Goal: Task Accomplishment & Management: Use online tool/utility

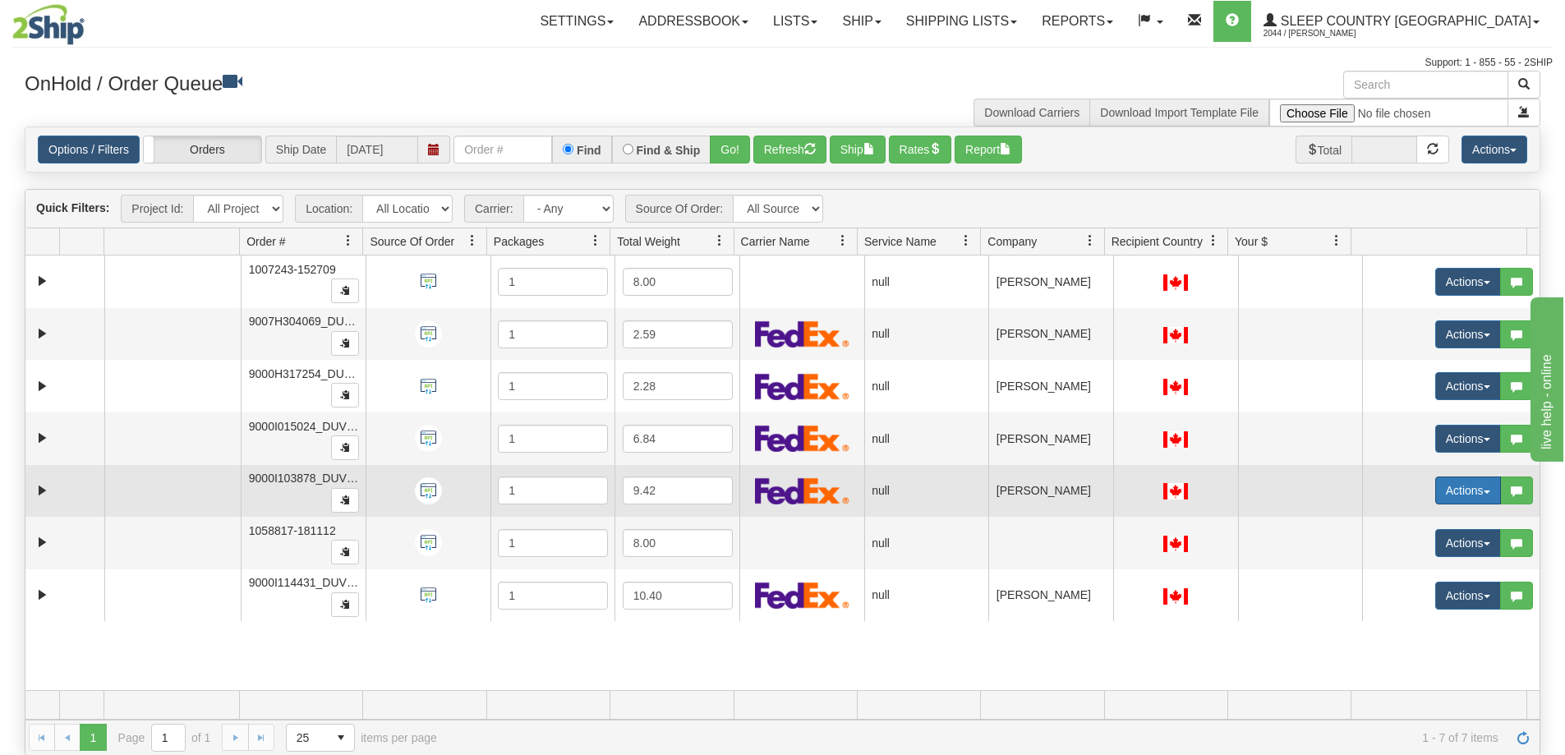
click at [1484, 491] on span "button" at bounding box center [1487, 492] width 7 height 3
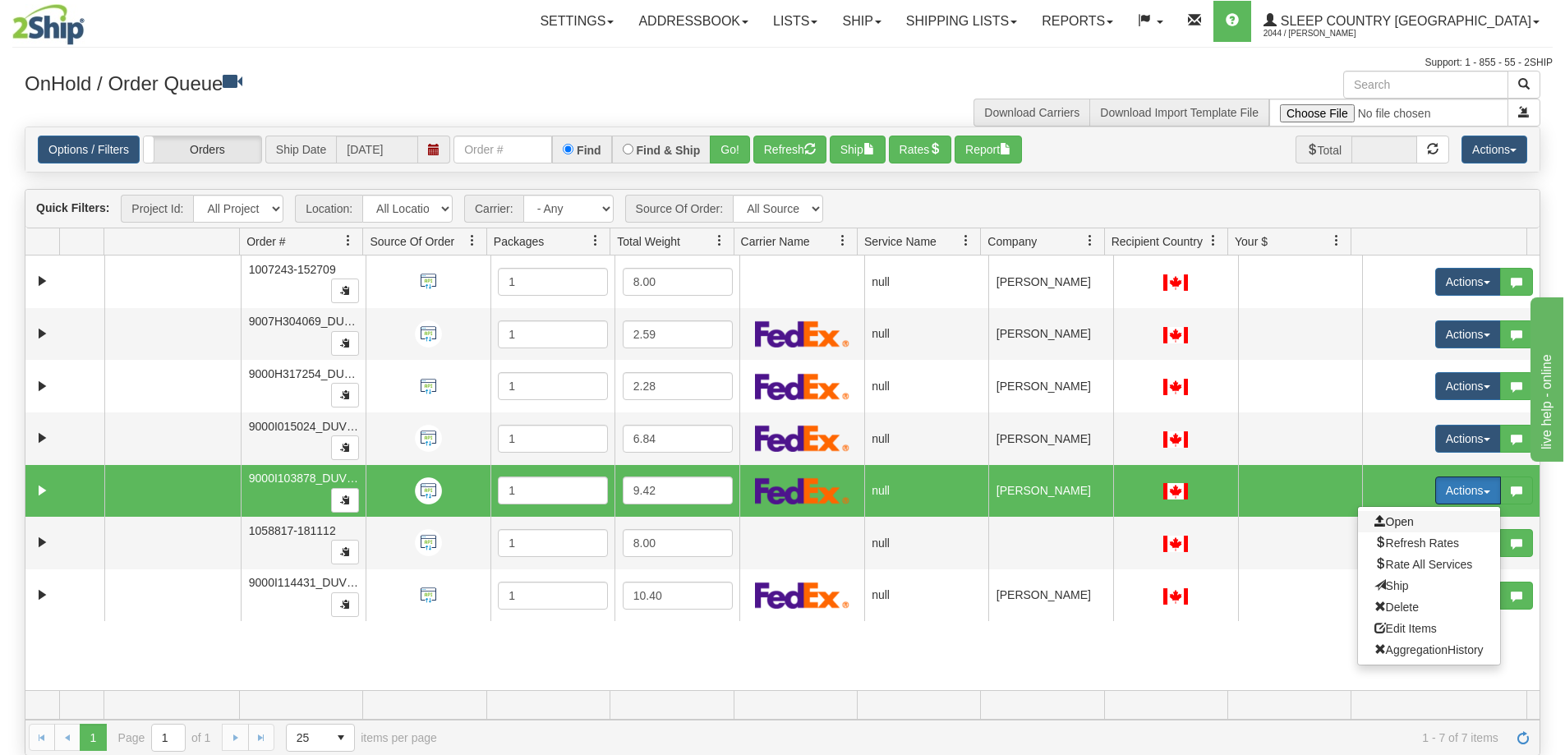
click at [1393, 523] on span "Open" at bounding box center [1394, 521] width 39 height 13
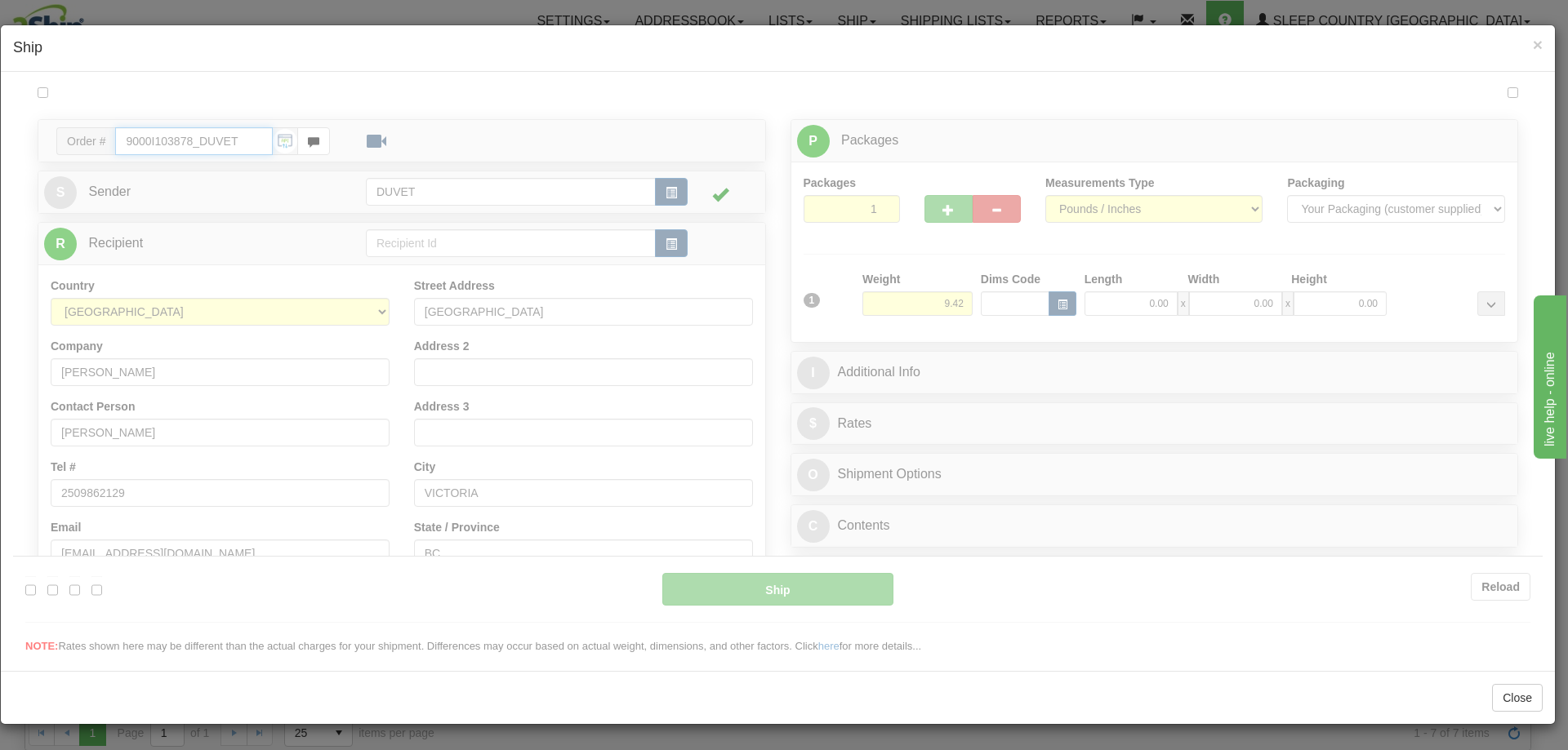
type input "07:21"
type input "16:00"
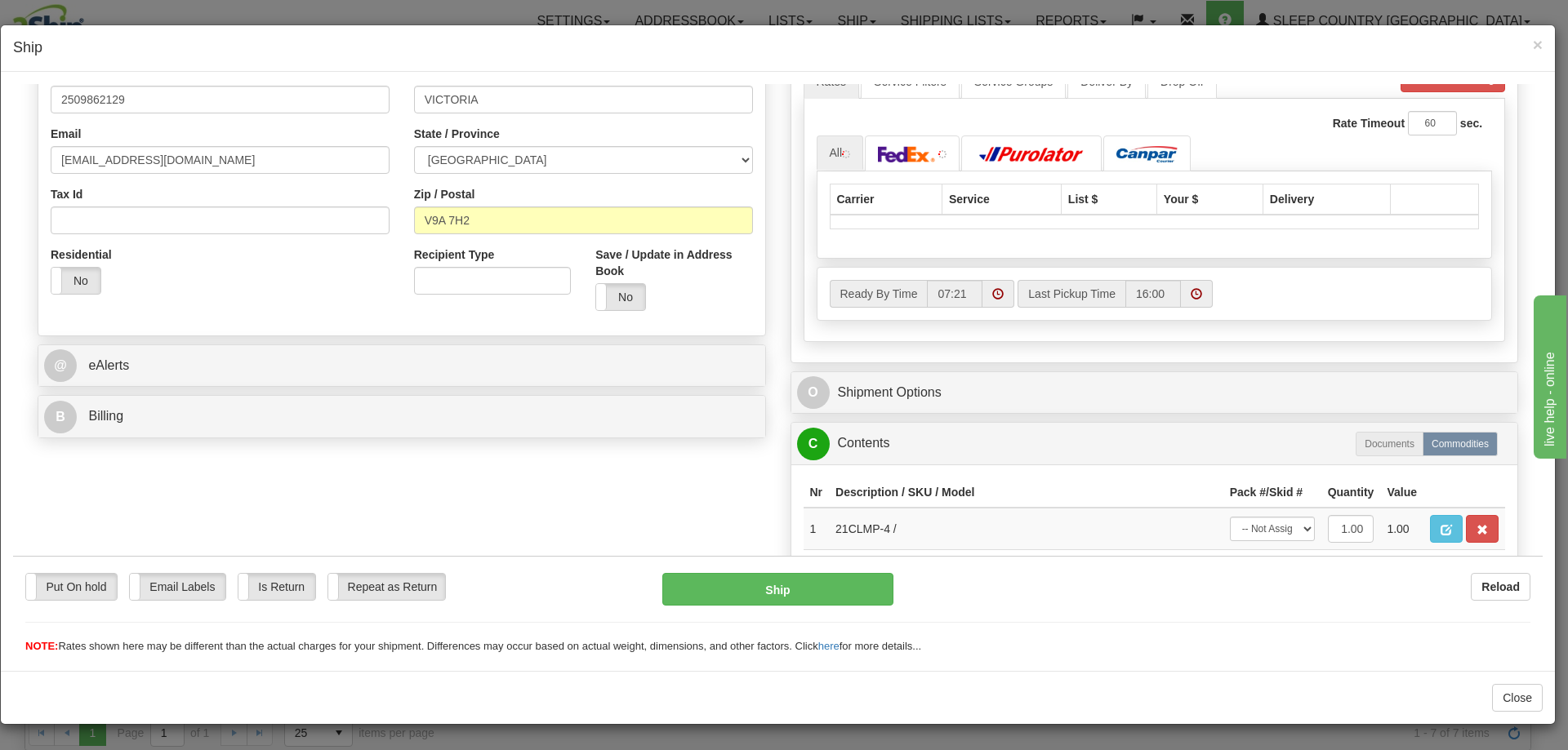
scroll to position [408, 0]
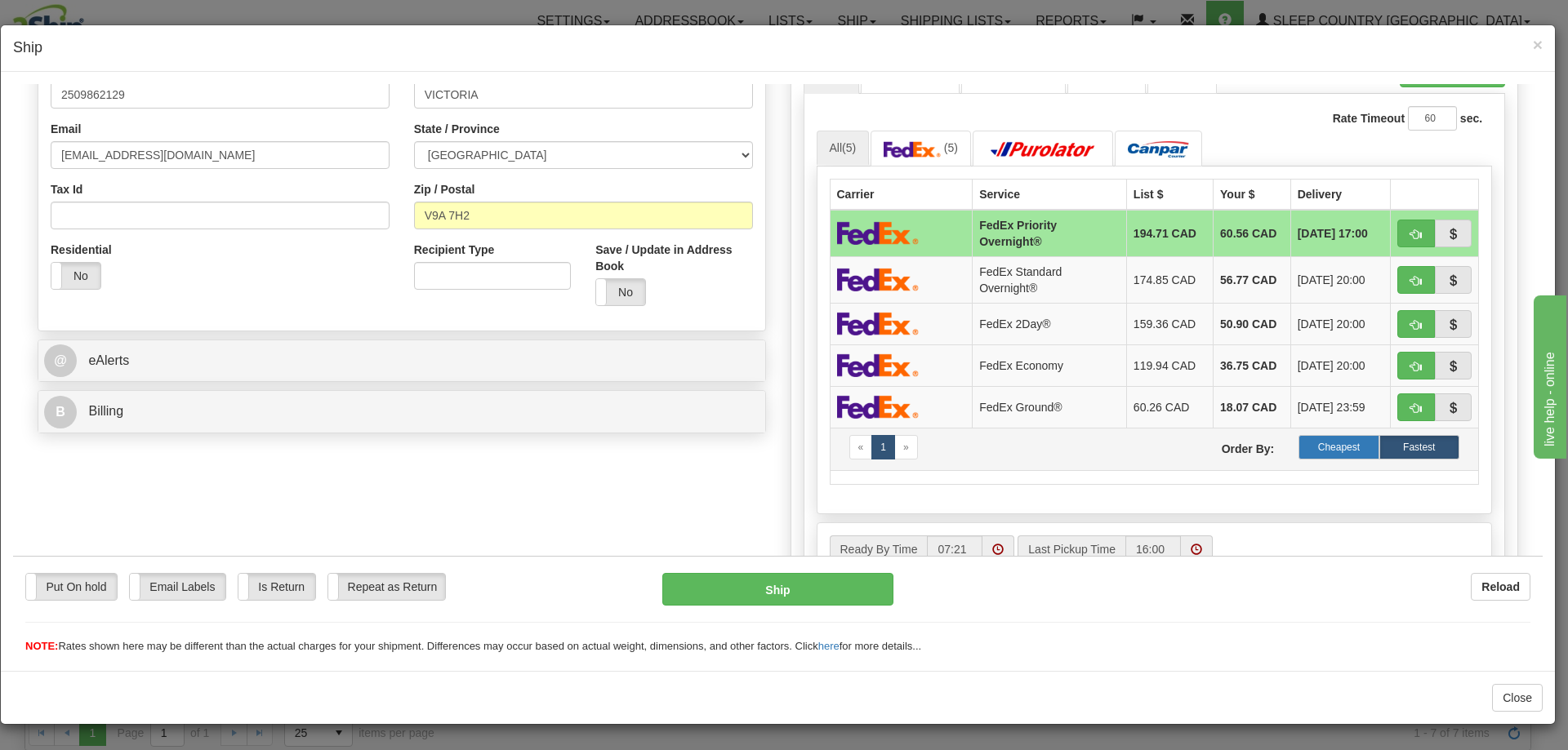
click at [1320, 444] on label "Cheapest" at bounding box center [1337, 446] width 80 height 25
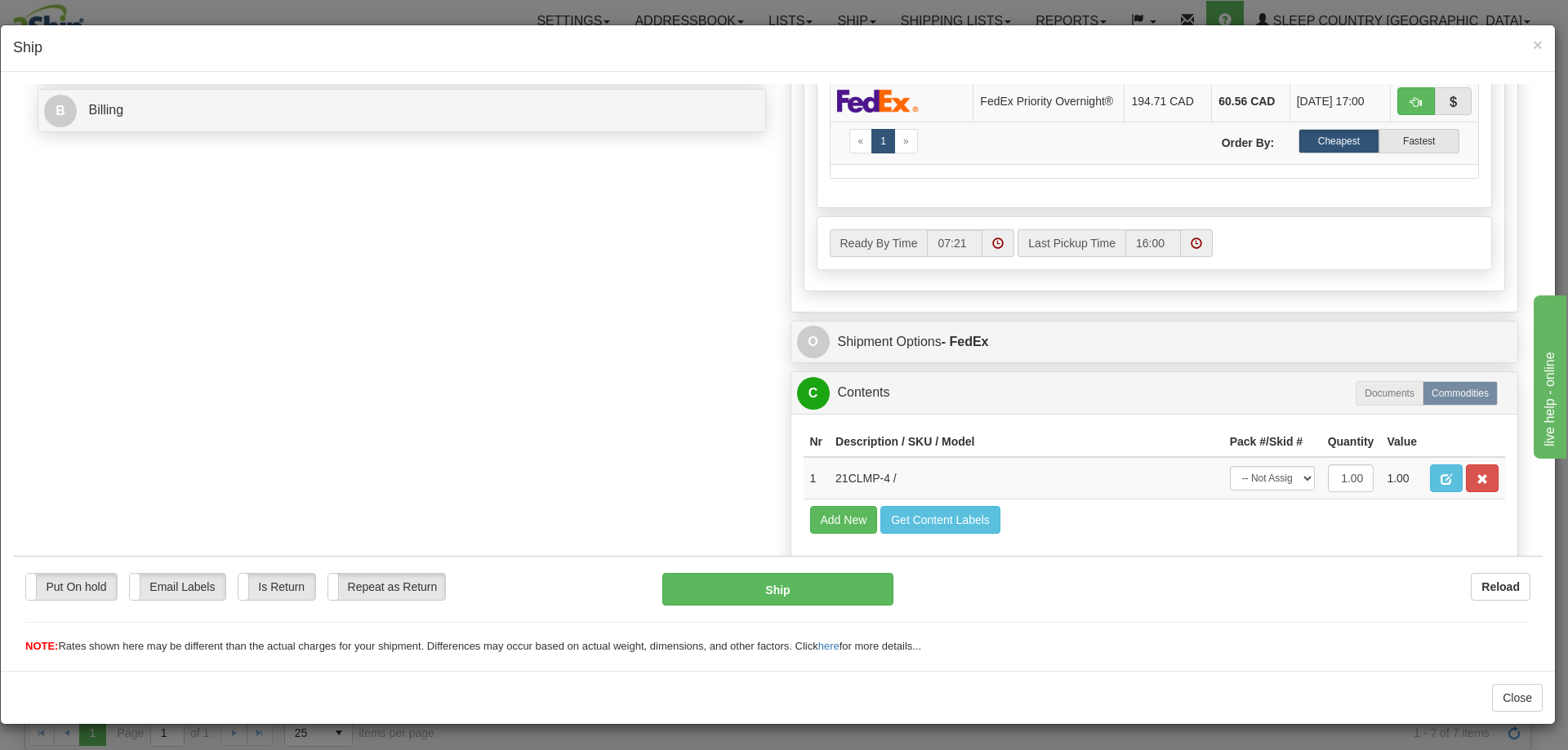
scroll to position [734, 0]
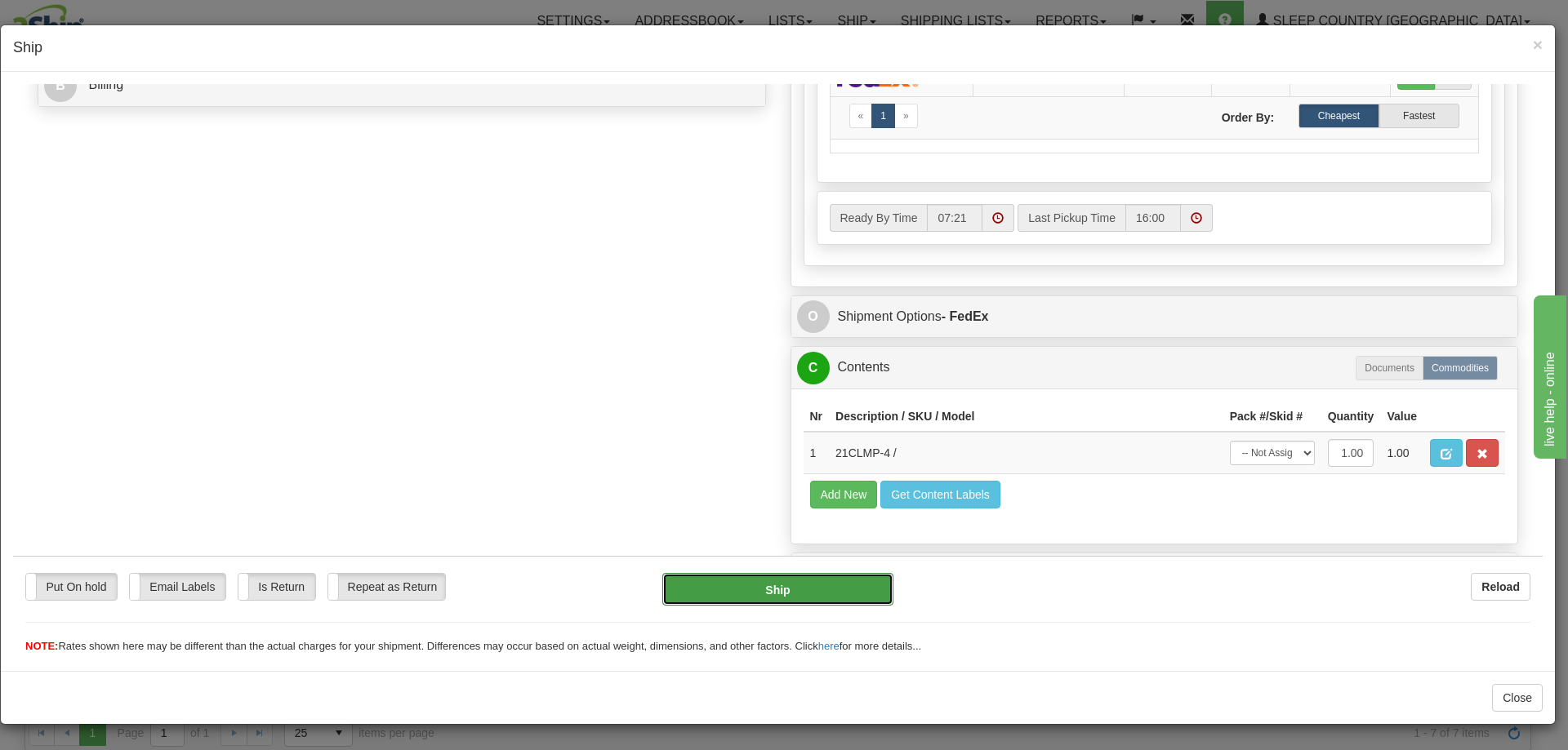
click at [771, 593] on button "Ship" at bounding box center [777, 588] width 231 height 33
type input "92"
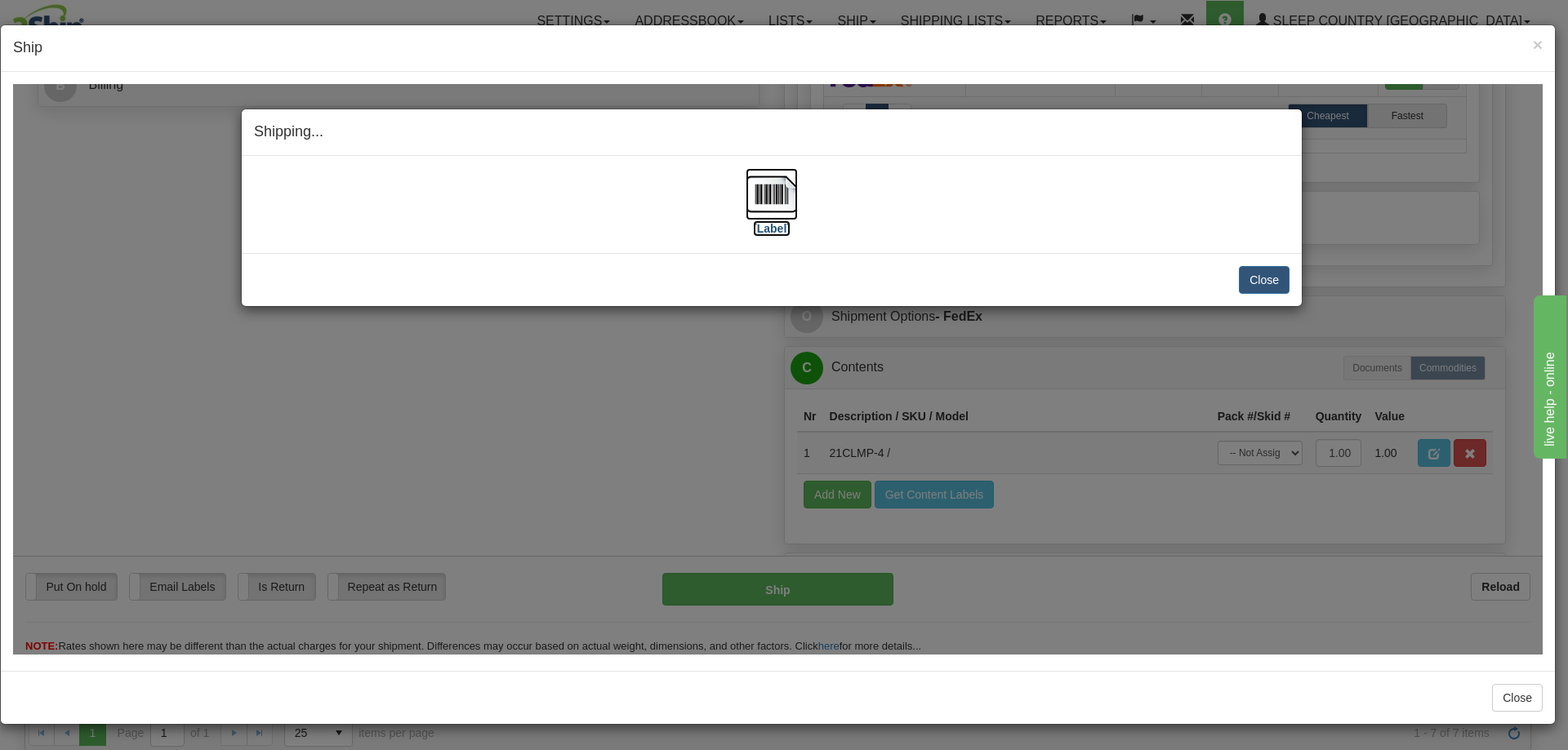
click at [771, 197] on img at bounding box center [771, 193] width 53 height 53
click at [1270, 277] on button "Close" at bounding box center [1263, 279] width 51 height 28
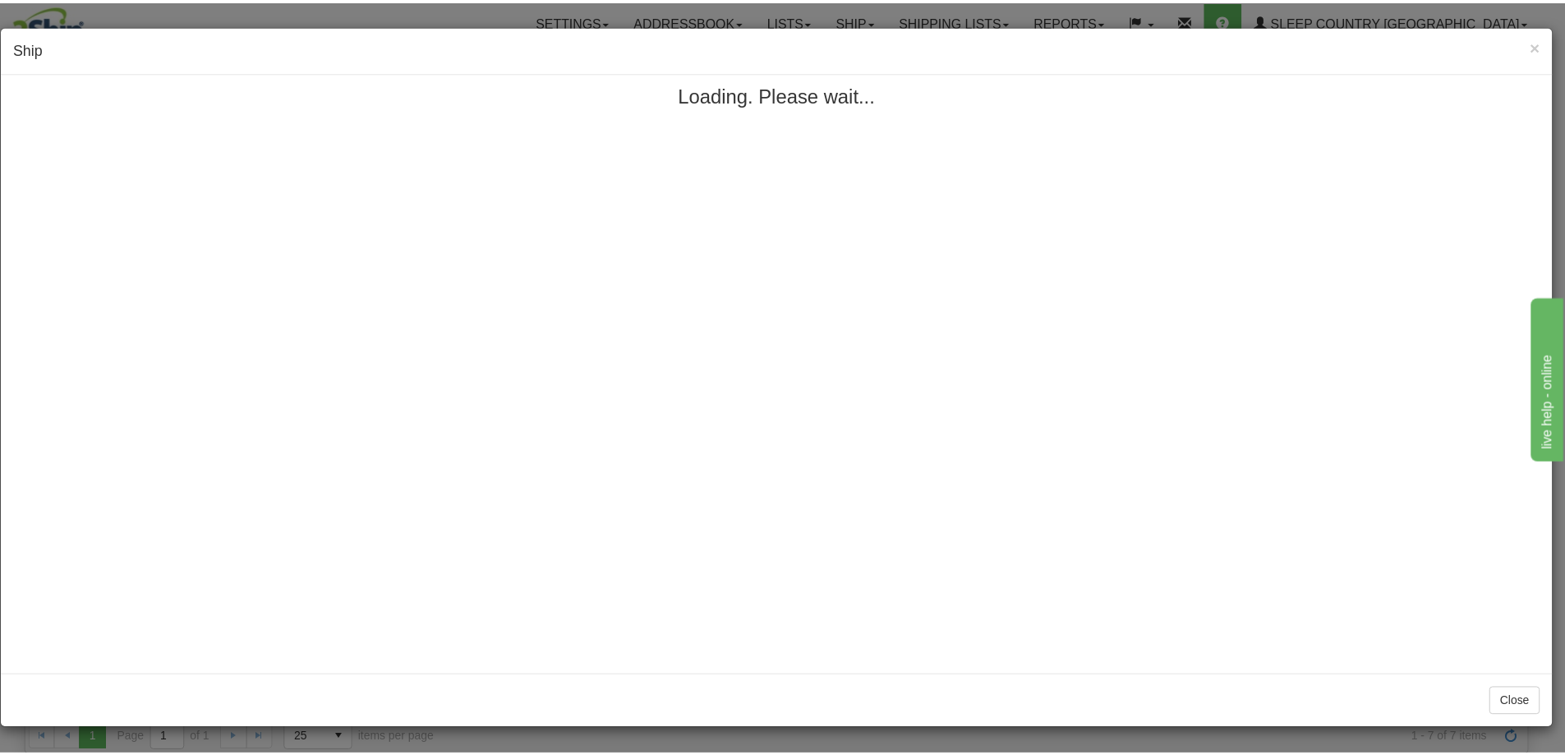
scroll to position [0, 0]
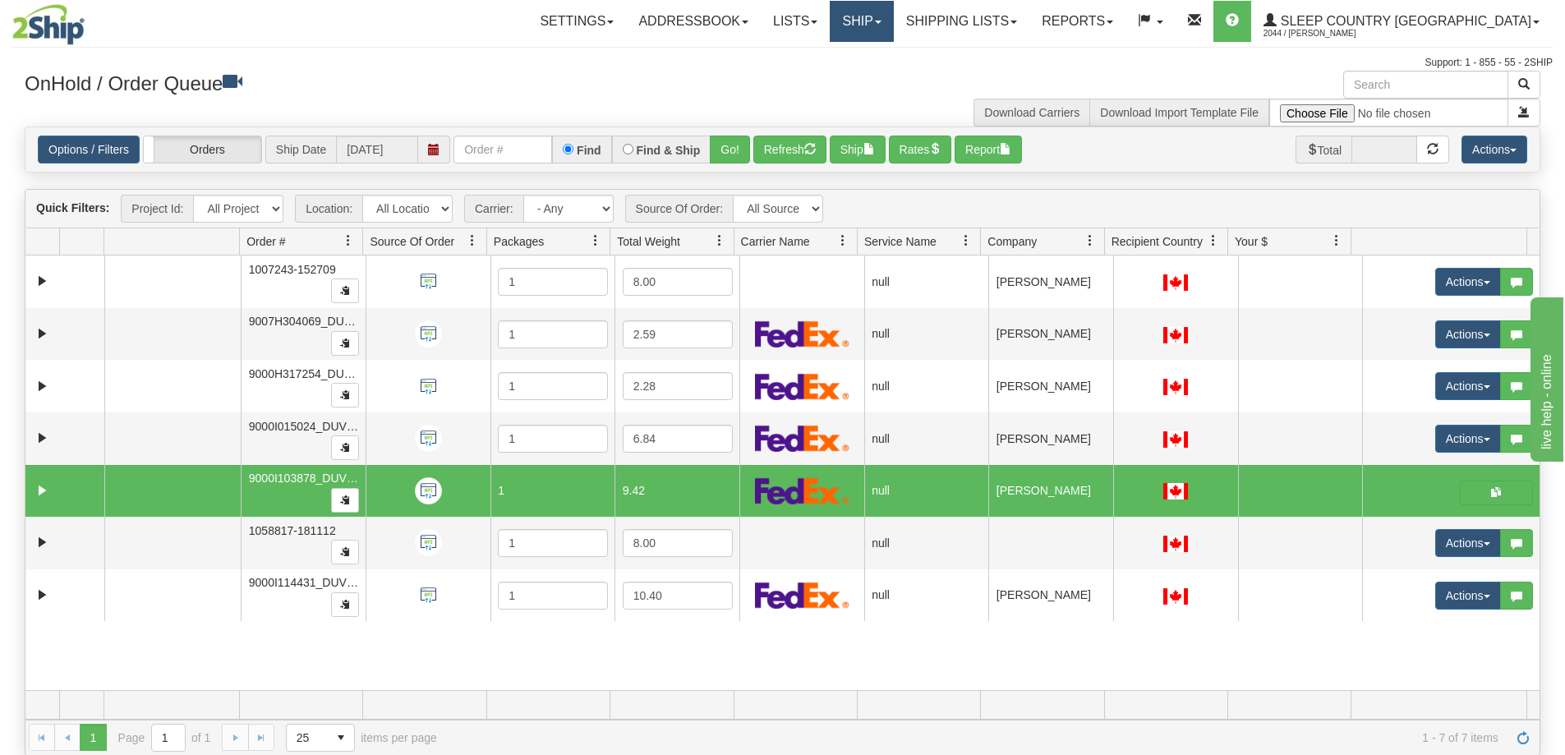
click at [893, 19] on link "Ship" at bounding box center [861, 21] width 63 height 41
click at [877, 77] on span "OnHold / Order Queue" at bounding box center [819, 78] width 116 height 13
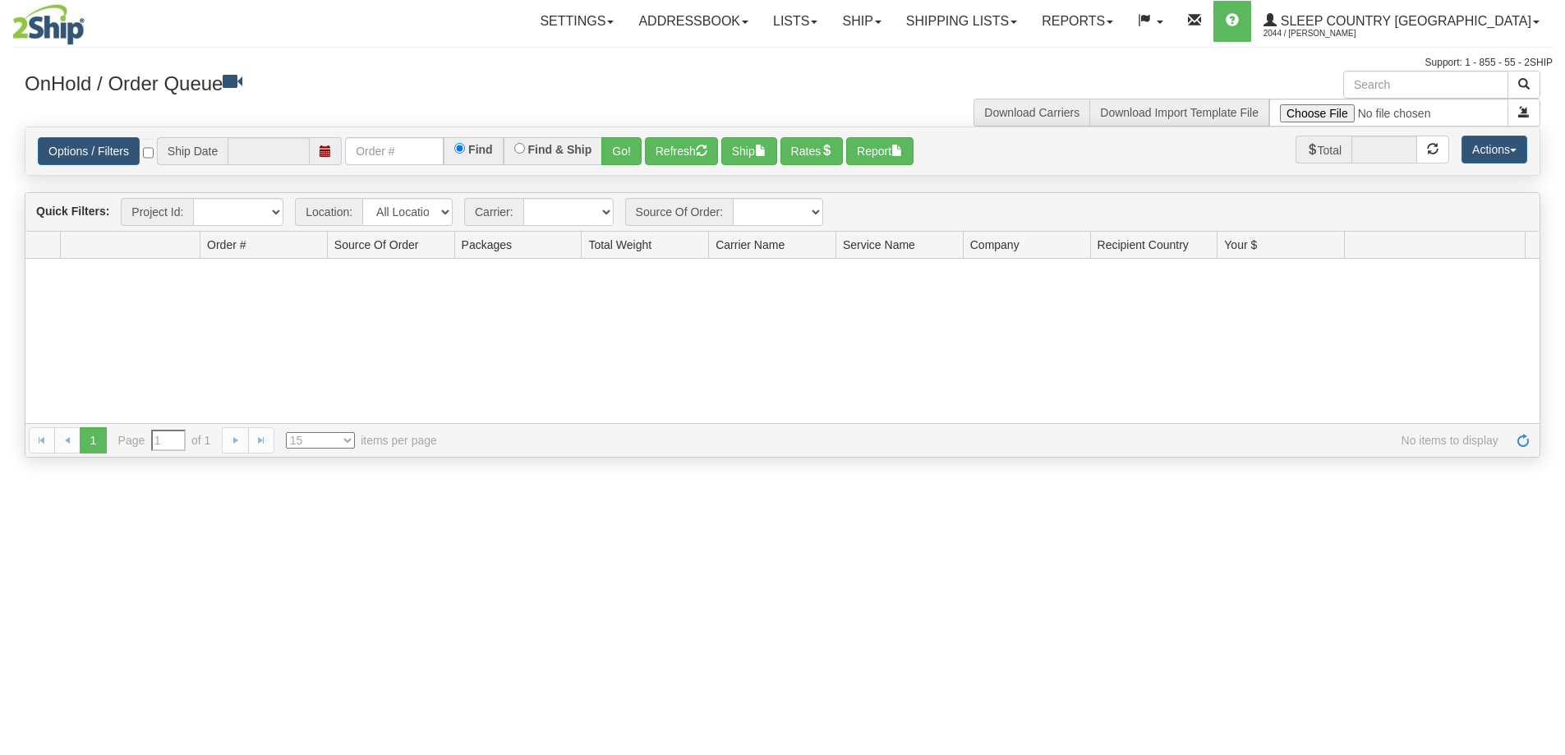
type input "[DATE]"
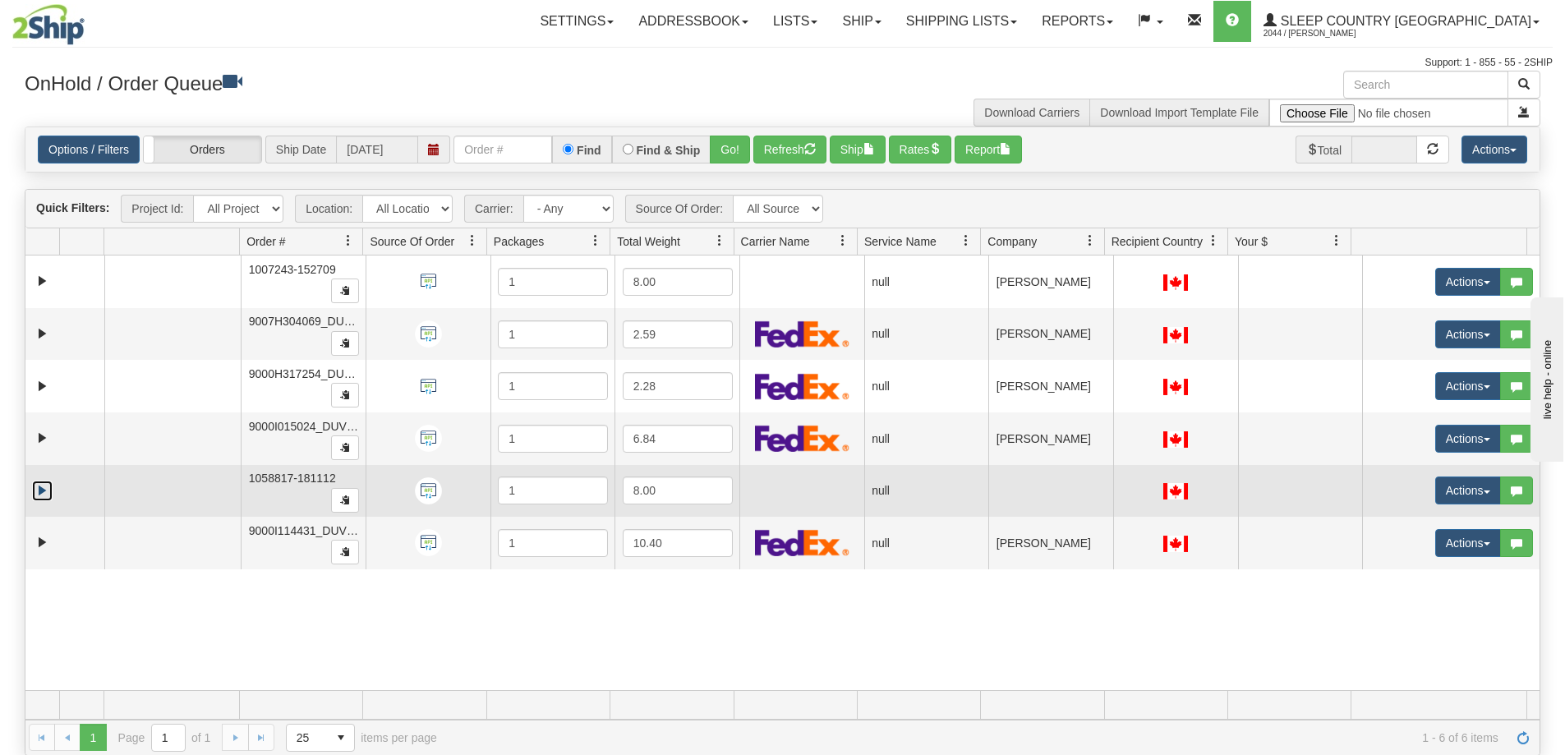
click at [43, 495] on link "Expand" at bounding box center [42, 491] width 21 height 21
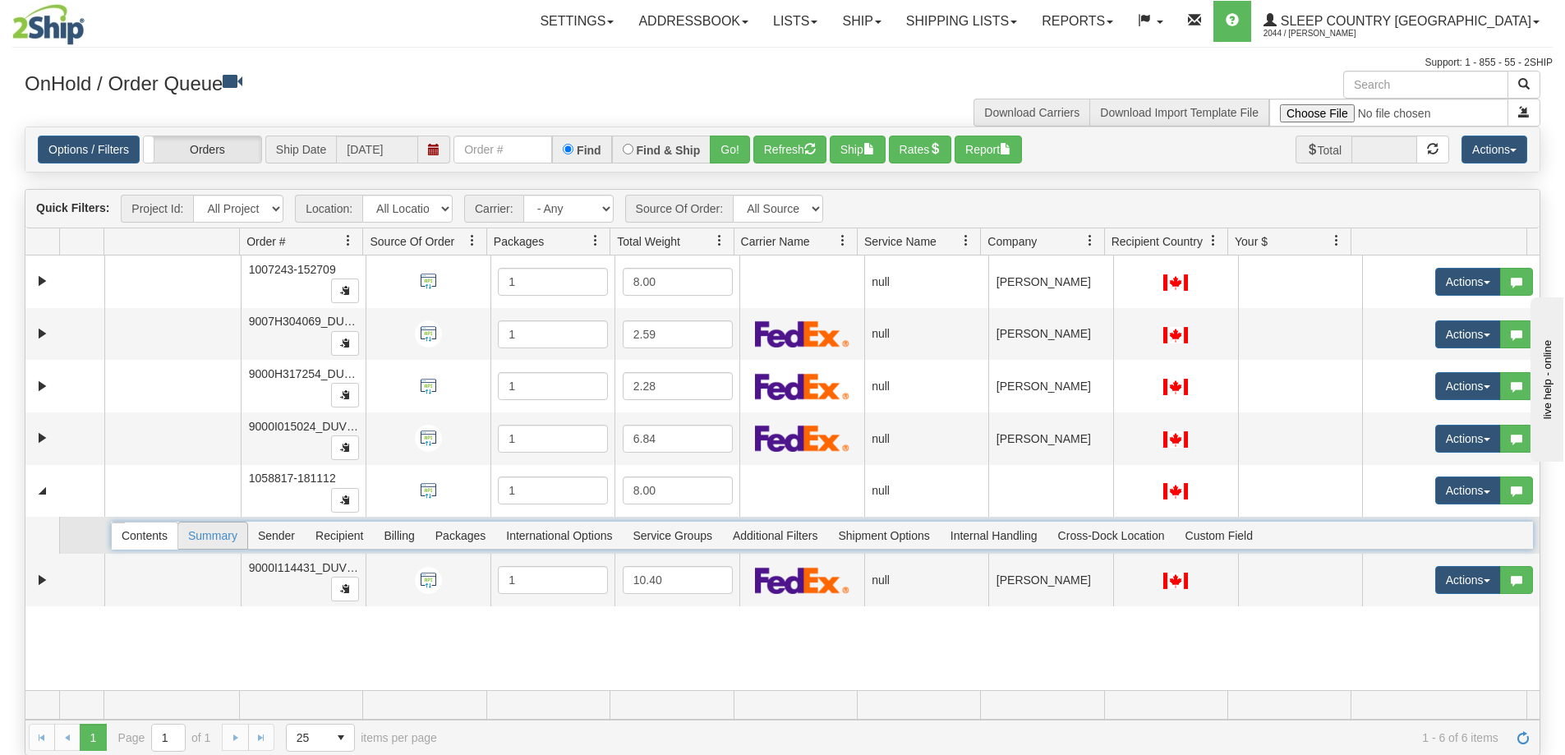
click at [208, 540] on span "Summary" at bounding box center [212, 536] width 69 height 26
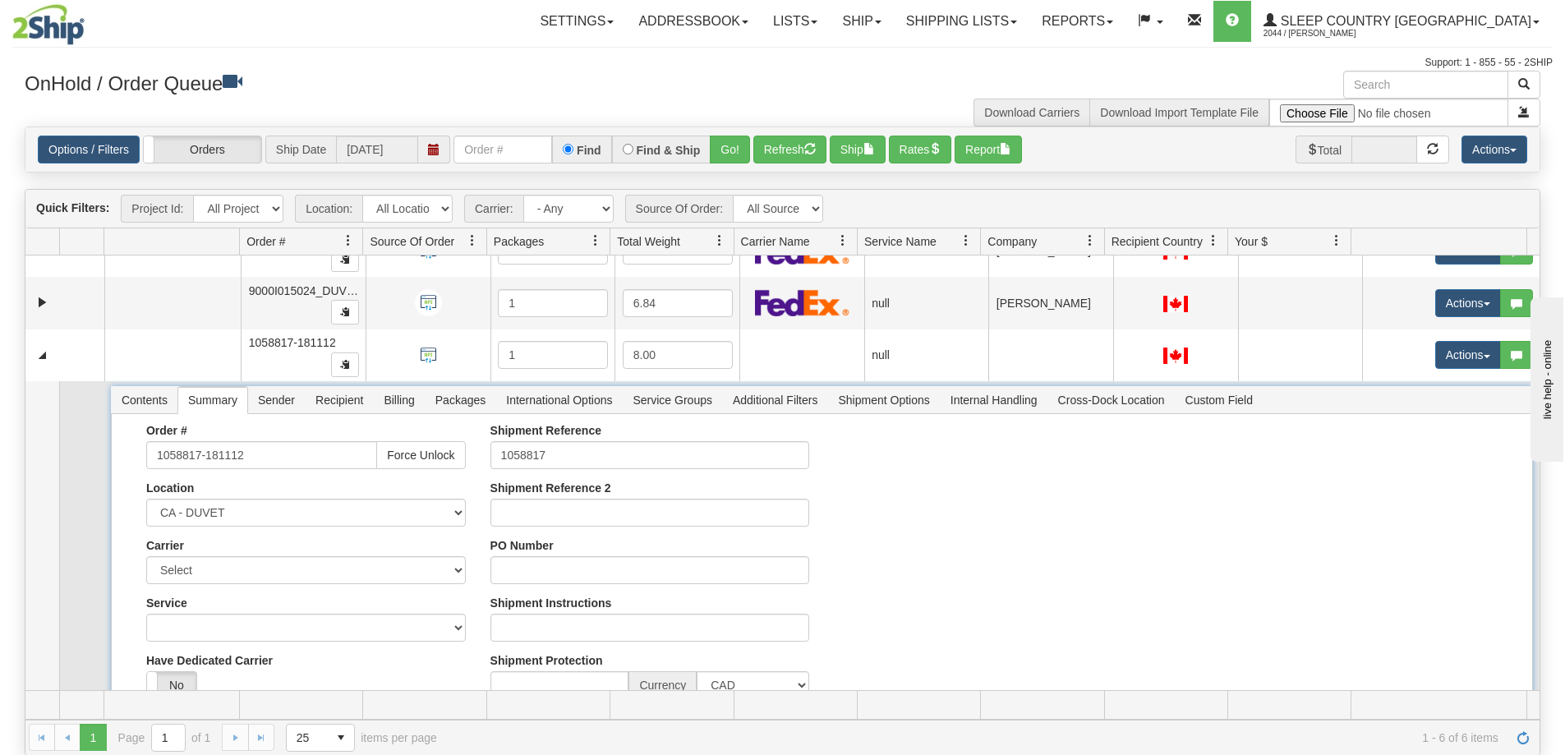
scroll to position [164, 0]
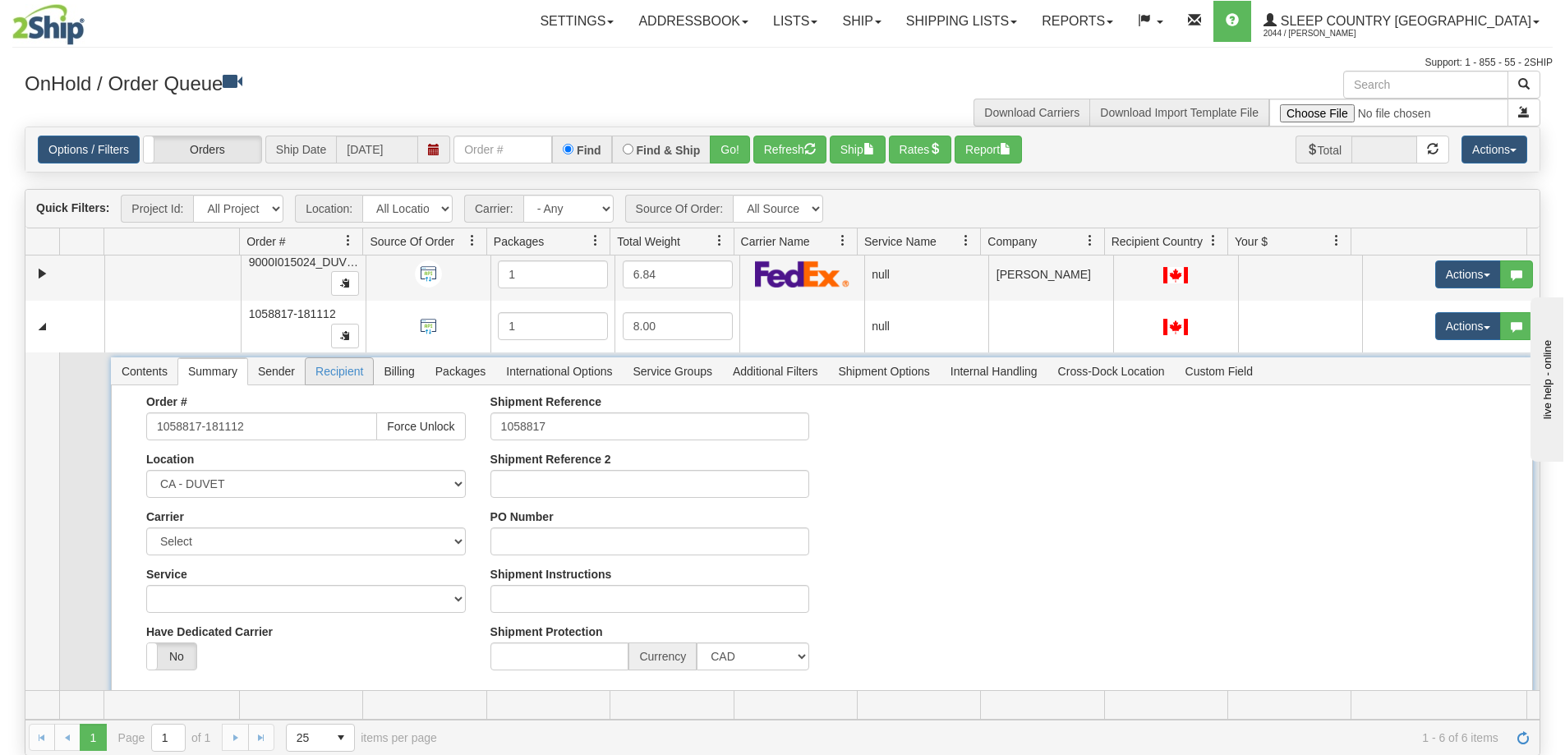
click at [337, 372] on span "Recipient" at bounding box center [339, 371] width 67 height 26
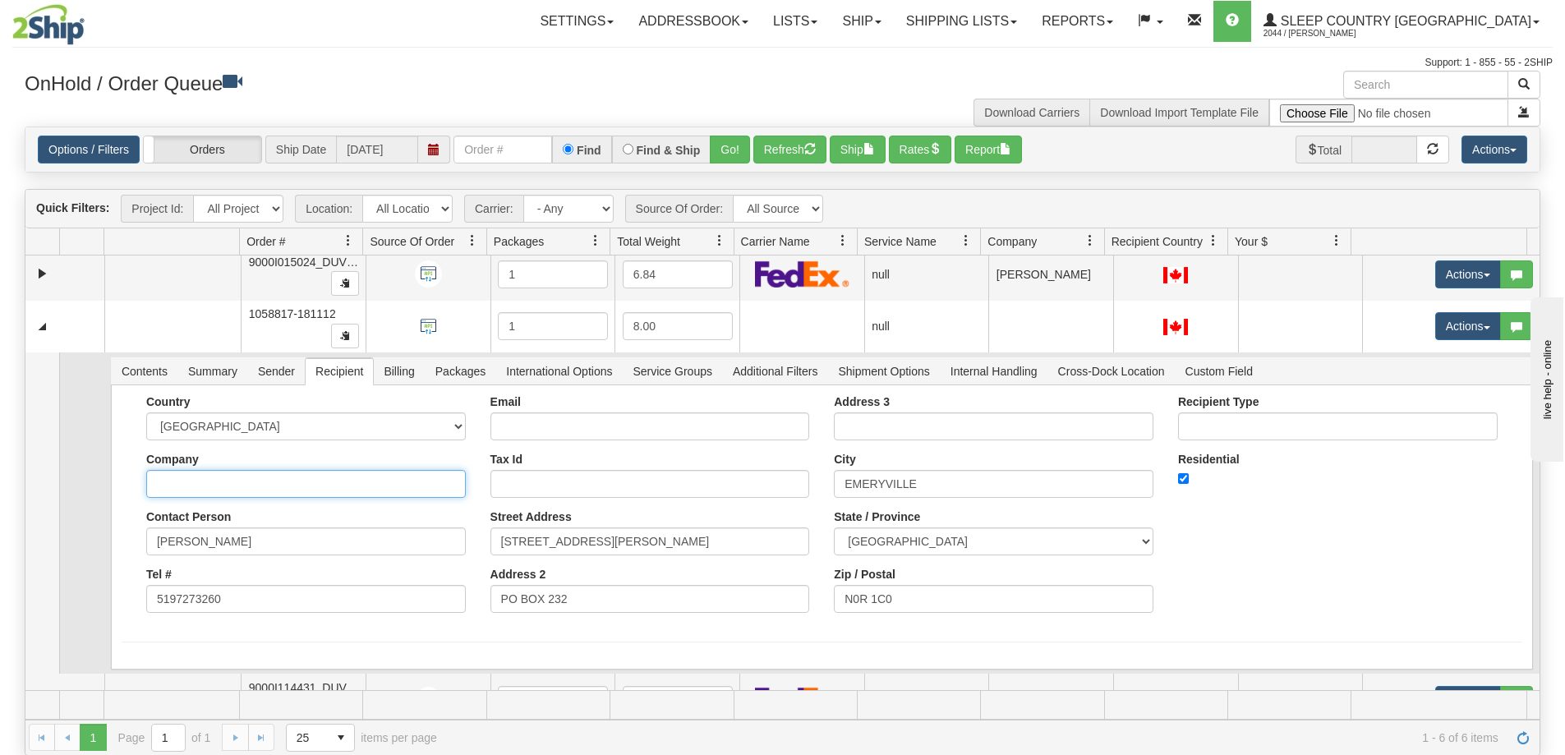
click at [178, 484] on input "Company" at bounding box center [306, 484] width 320 height 28
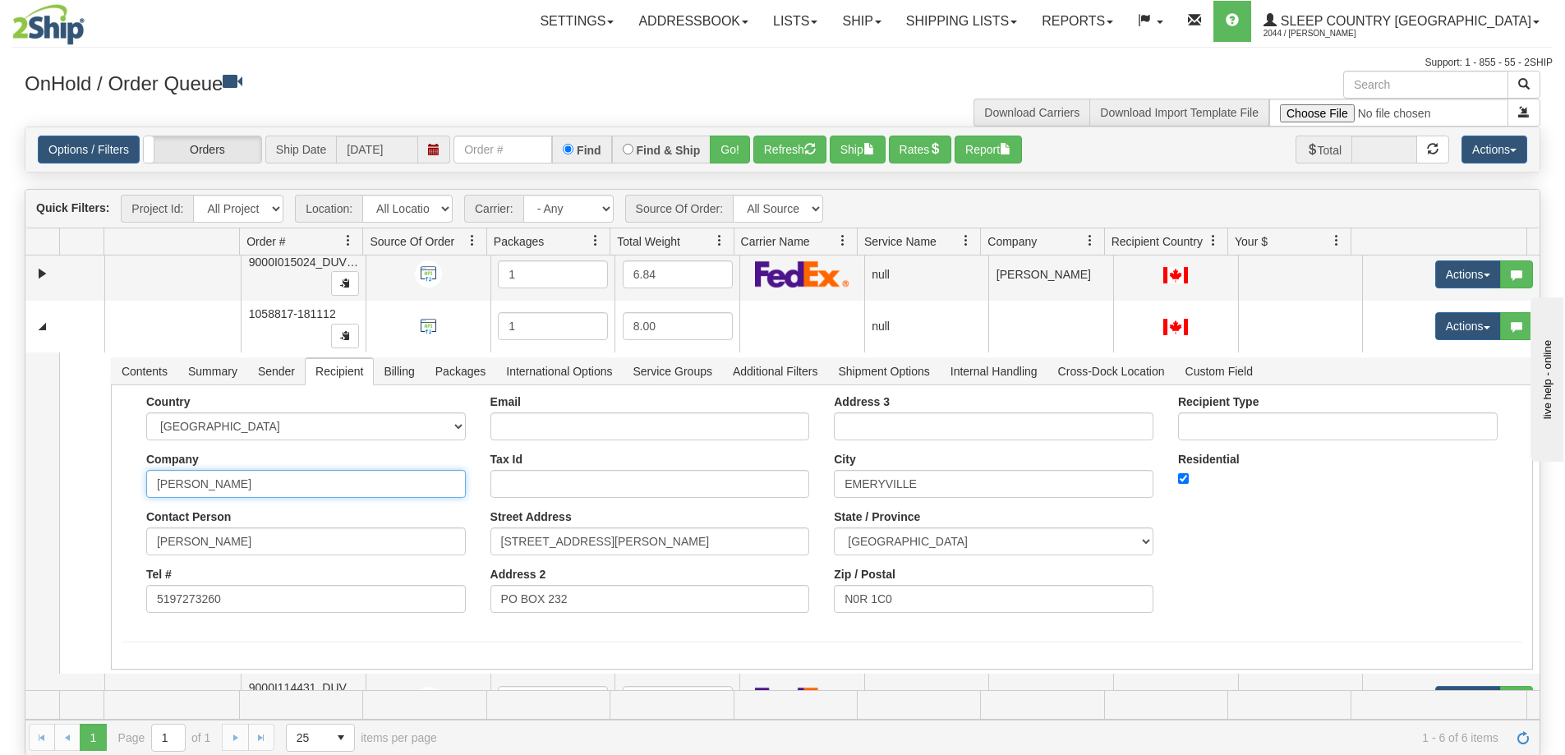
type input "DENISE MASSE"
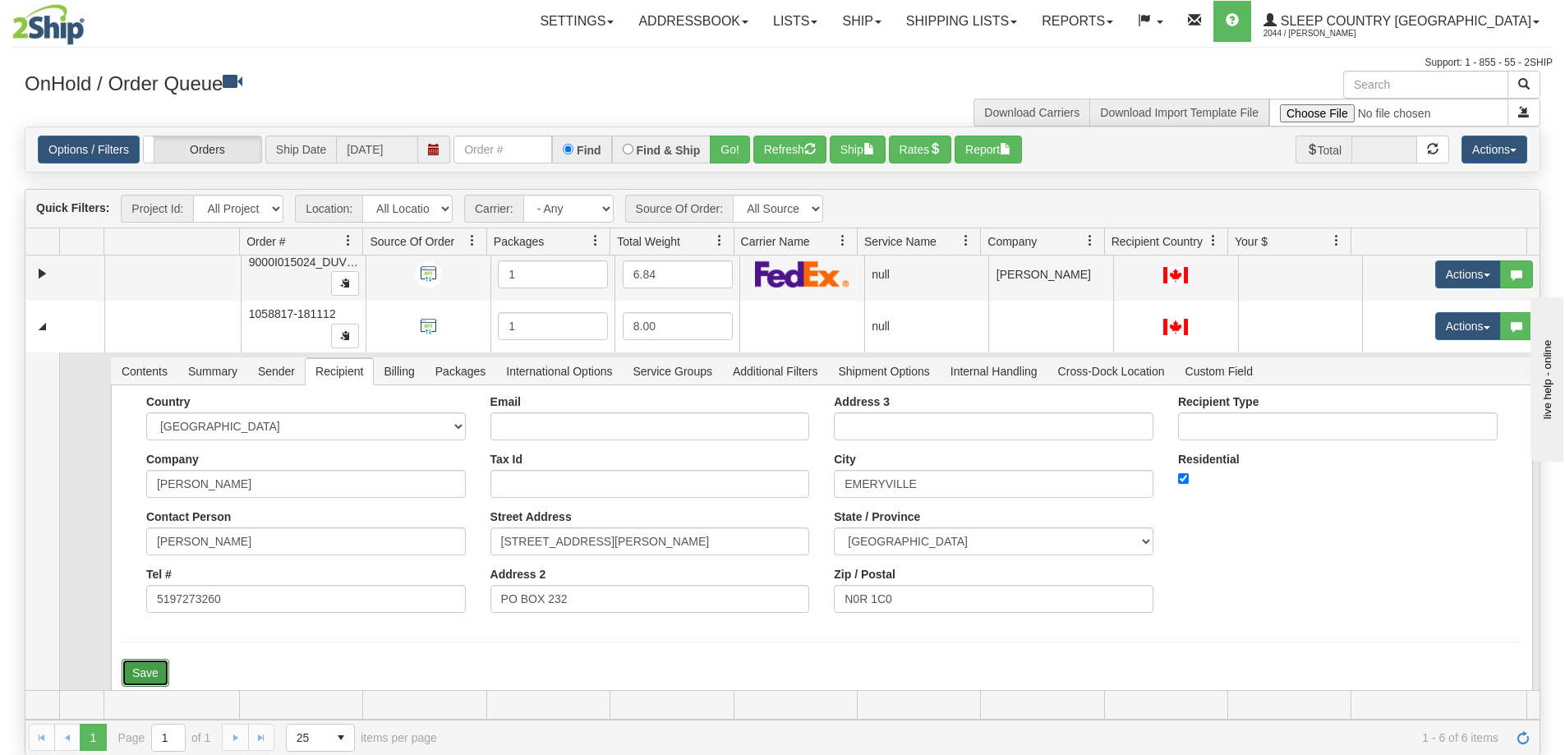
click at [150, 670] on button "Save" at bounding box center [146, 673] width 48 height 28
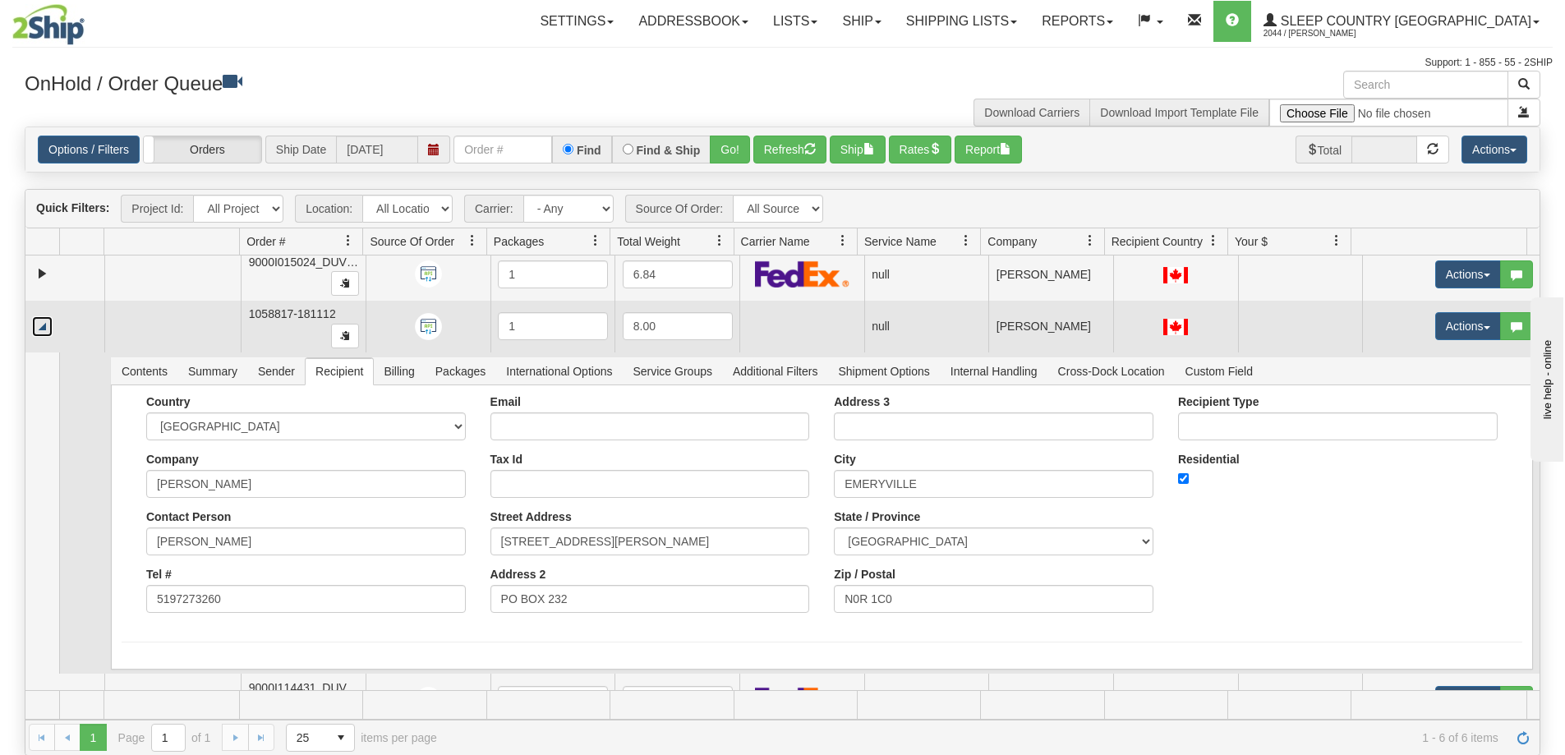
click at [41, 327] on link "Collapse" at bounding box center [42, 326] width 21 height 21
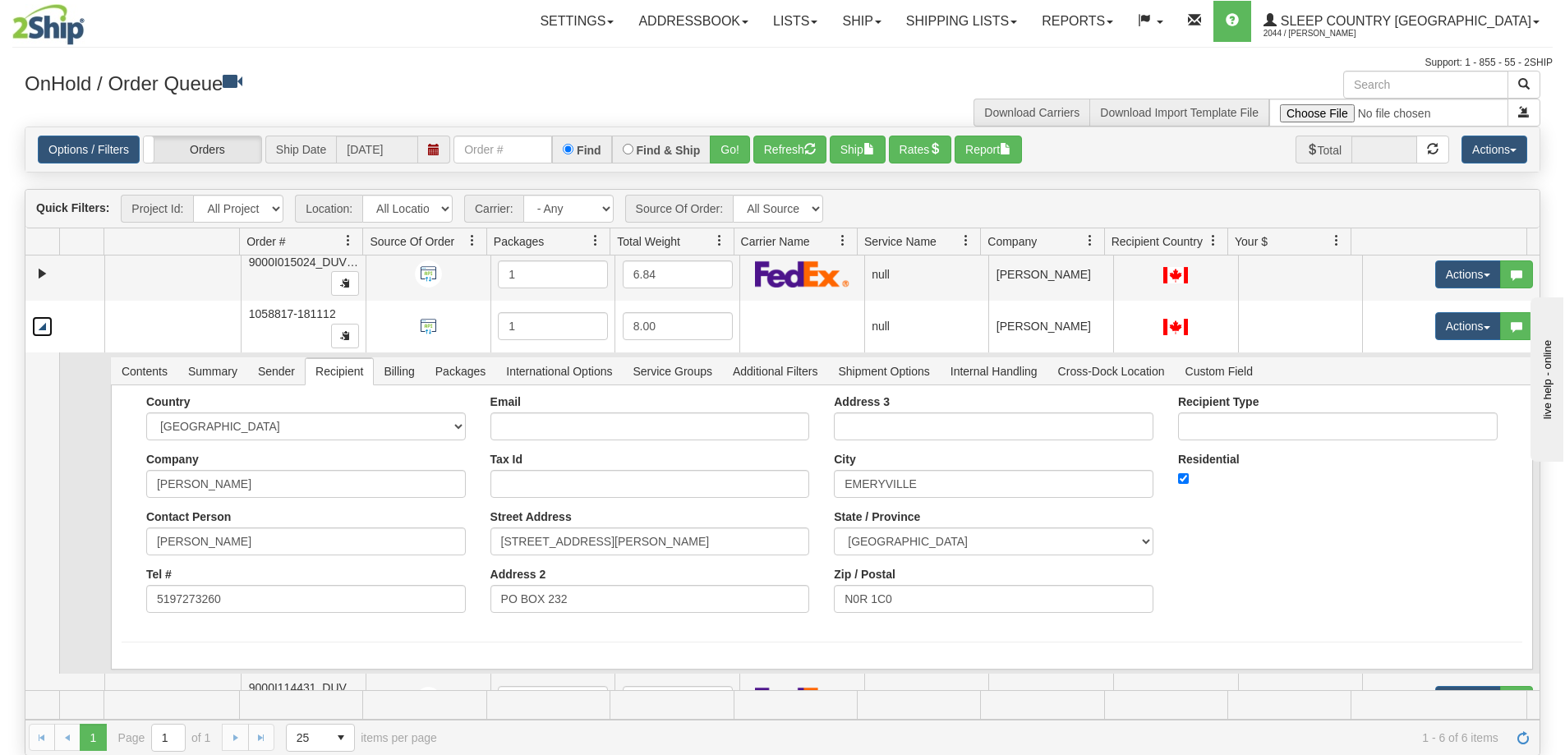
scroll to position [0, 0]
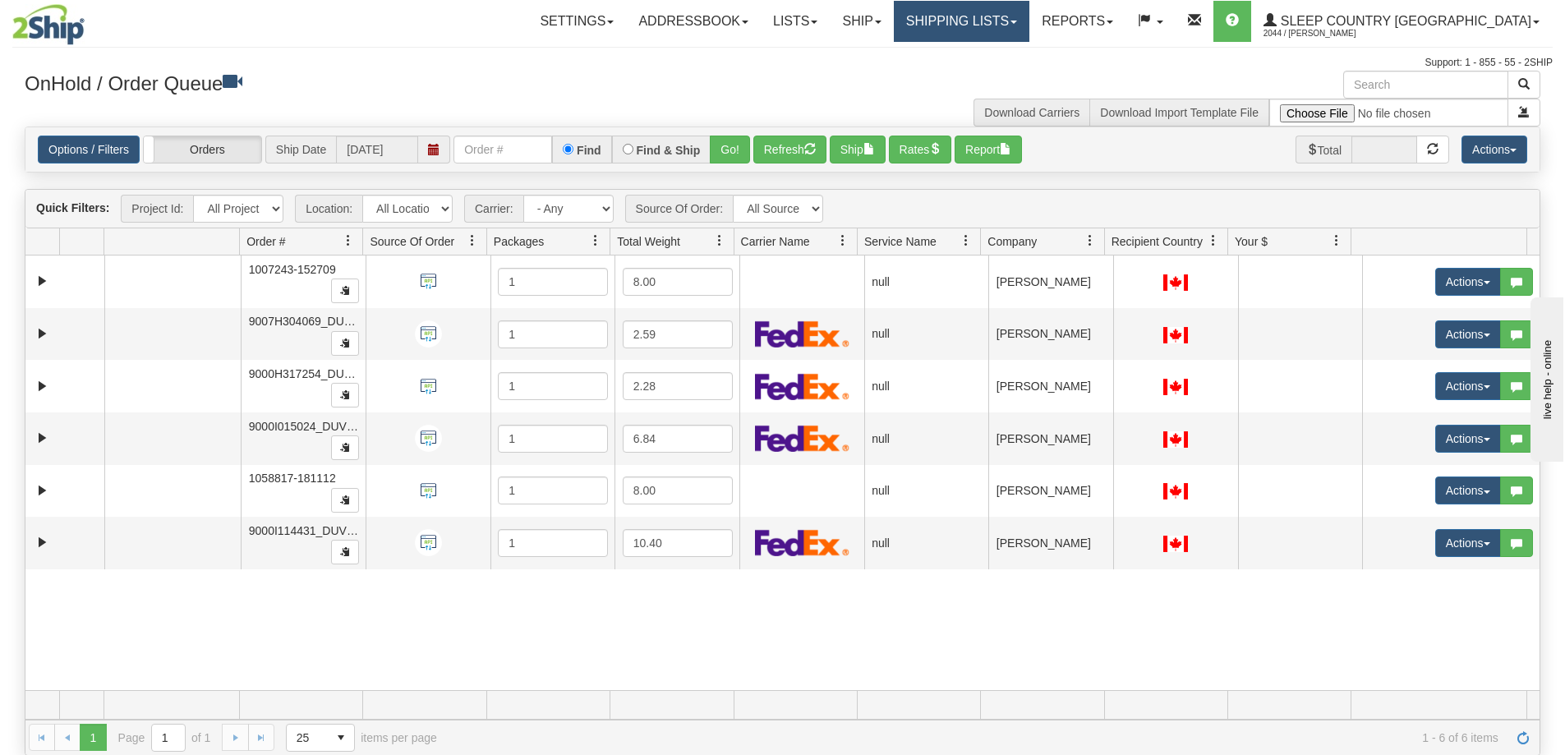
click at [1030, 18] on link "Shipping lists" at bounding box center [962, 21] width 136 height 41
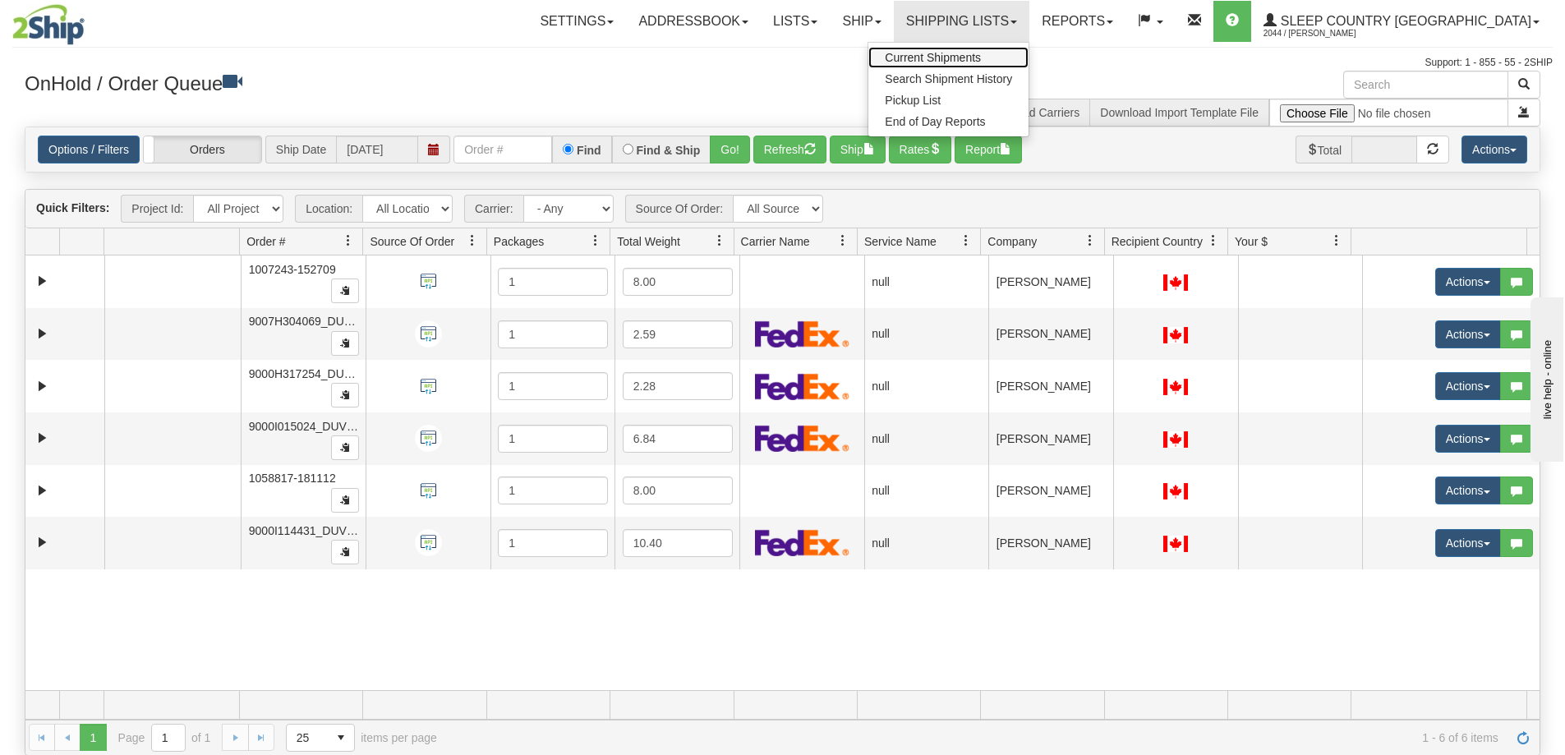
click at [981, 58] on span "Current Shipments" at bounding box center [933, 57] width 96 height 13
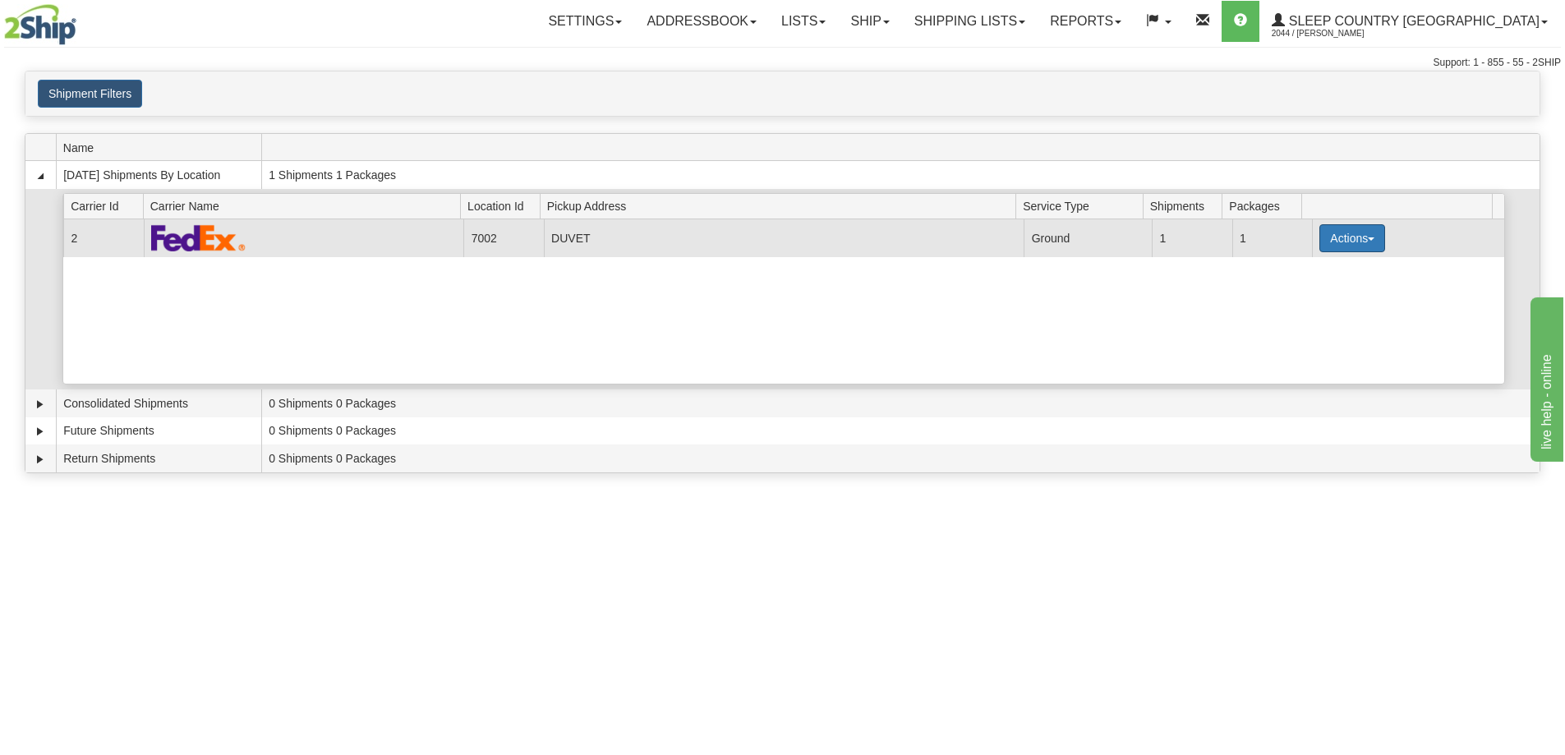
click at [1368, 237] on span "button" at bounding box center [1371, 238] width 7 height 3
click at [1299, 313] on span "Pickup" at bounding box center [1291, 312] width 44 height 12
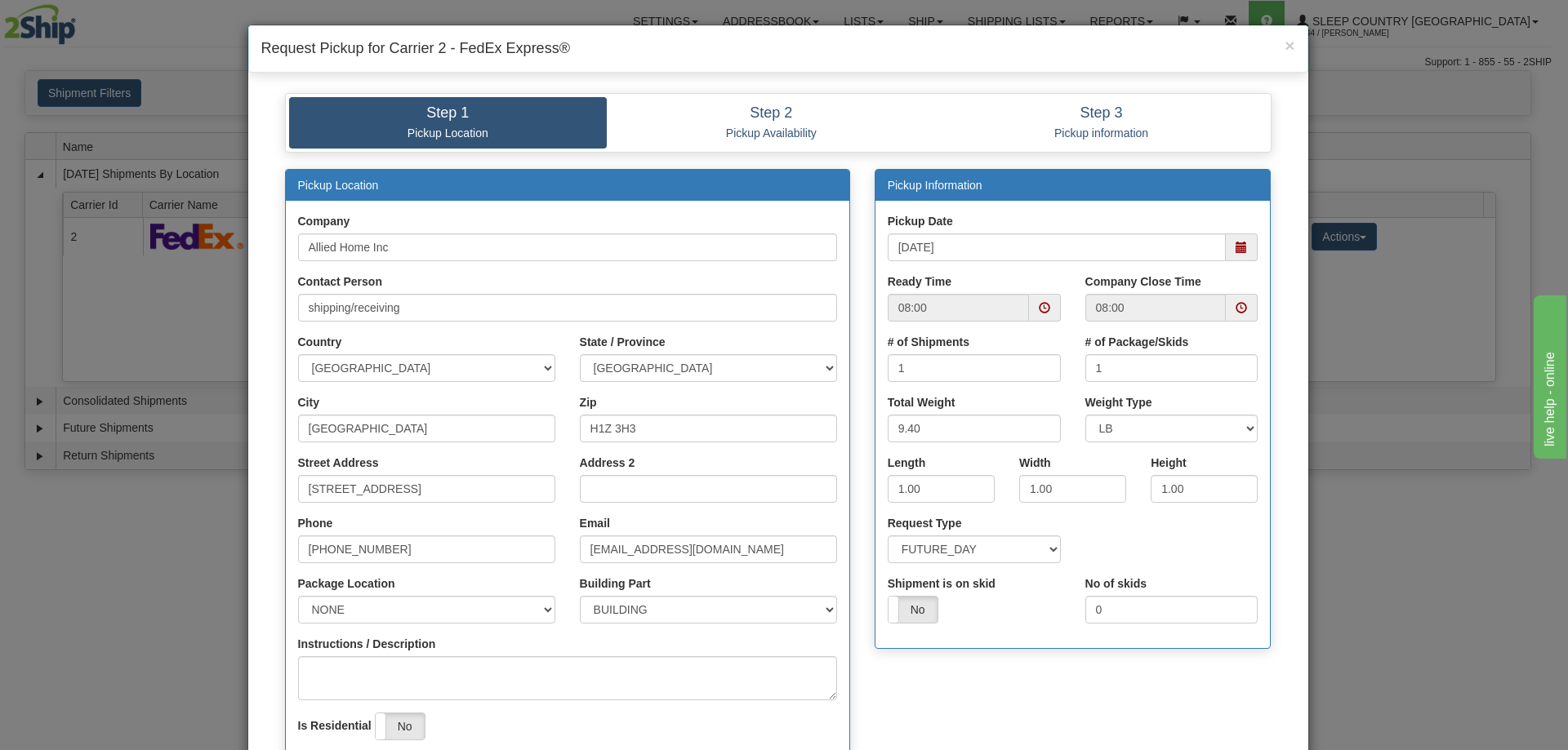
click at [1235, 307] on span at bounding box center [1241, 308] width 12 height 12
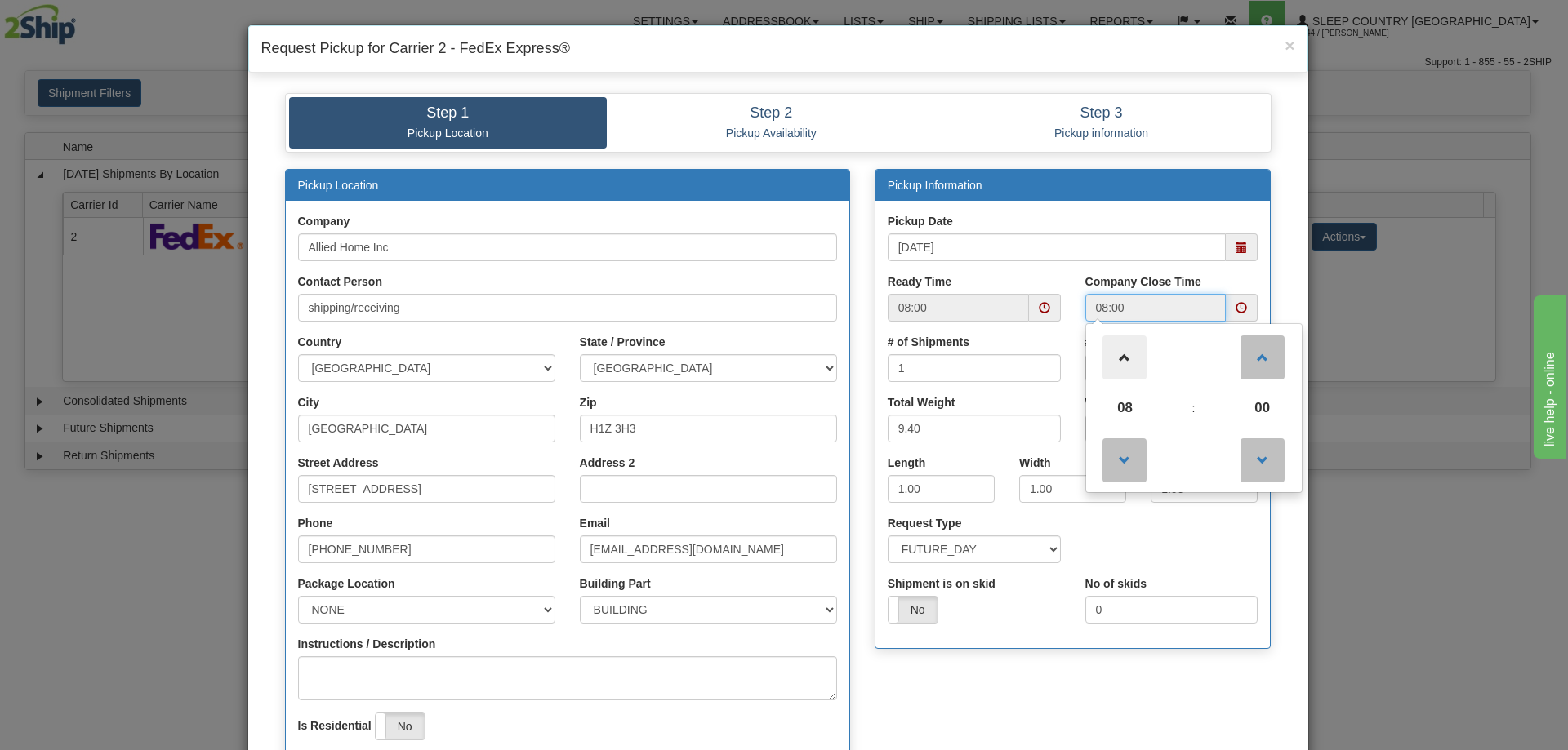
click at [1124, 359] on span at bounding box center [1124, 358] width 44 height 44
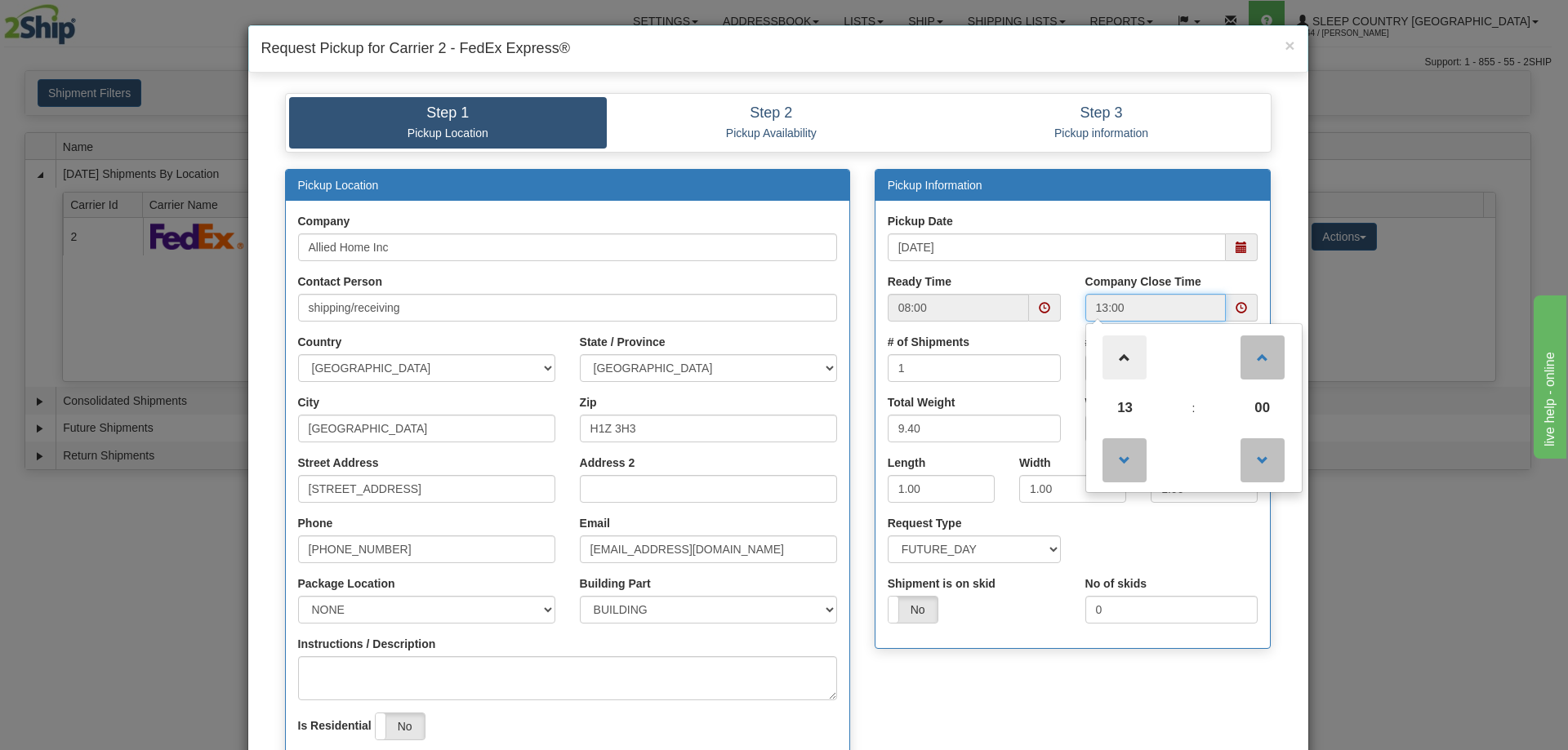
click at [1124, 359] on span at bounding box center [1124, 358] width 44 height 44
type input "15:00"
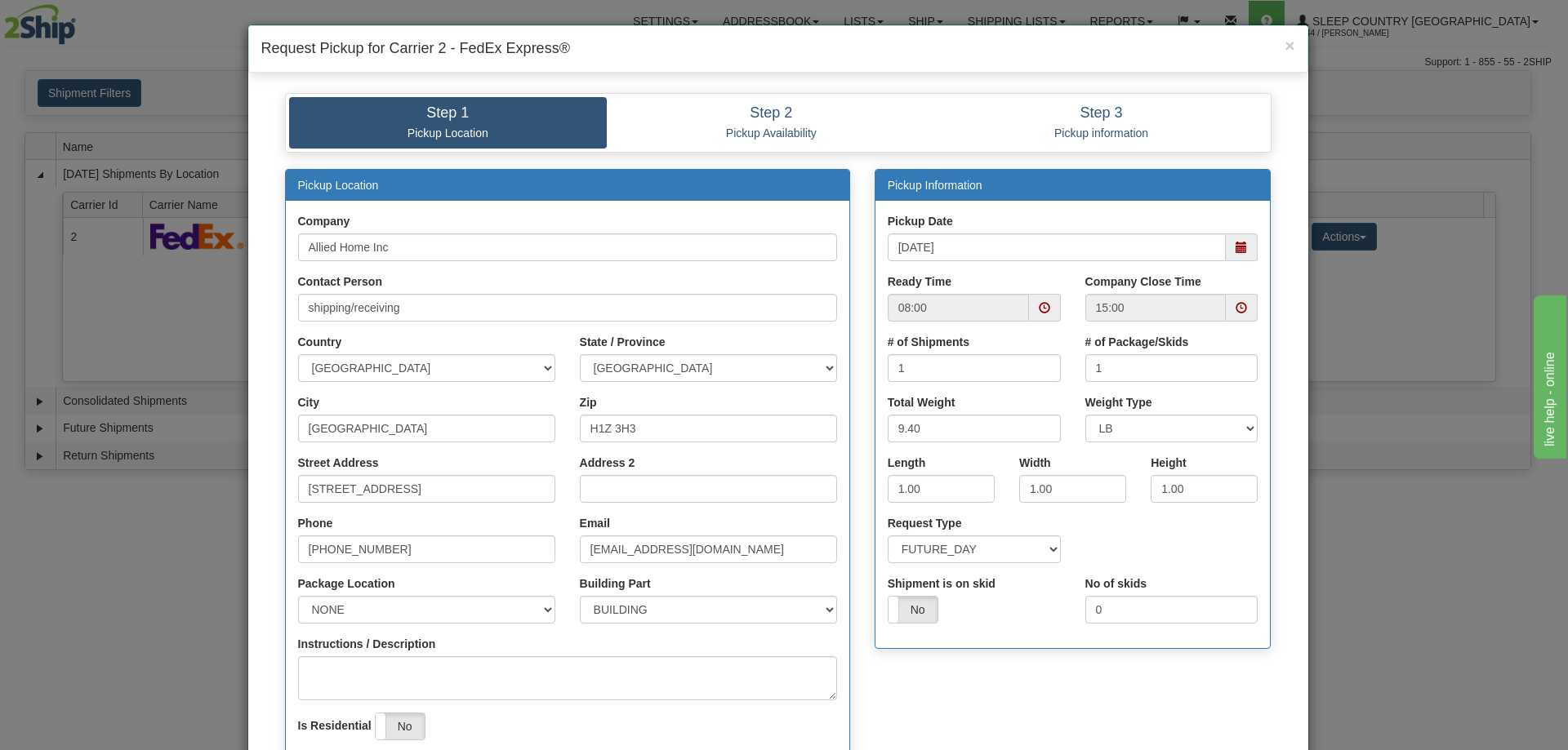
click at [980, 665] on div "Pickup Information Pickup Date [DATE] Ready Time 08:00 15:00 1 1" at bounding box center [1073, 417] width 421 height 497
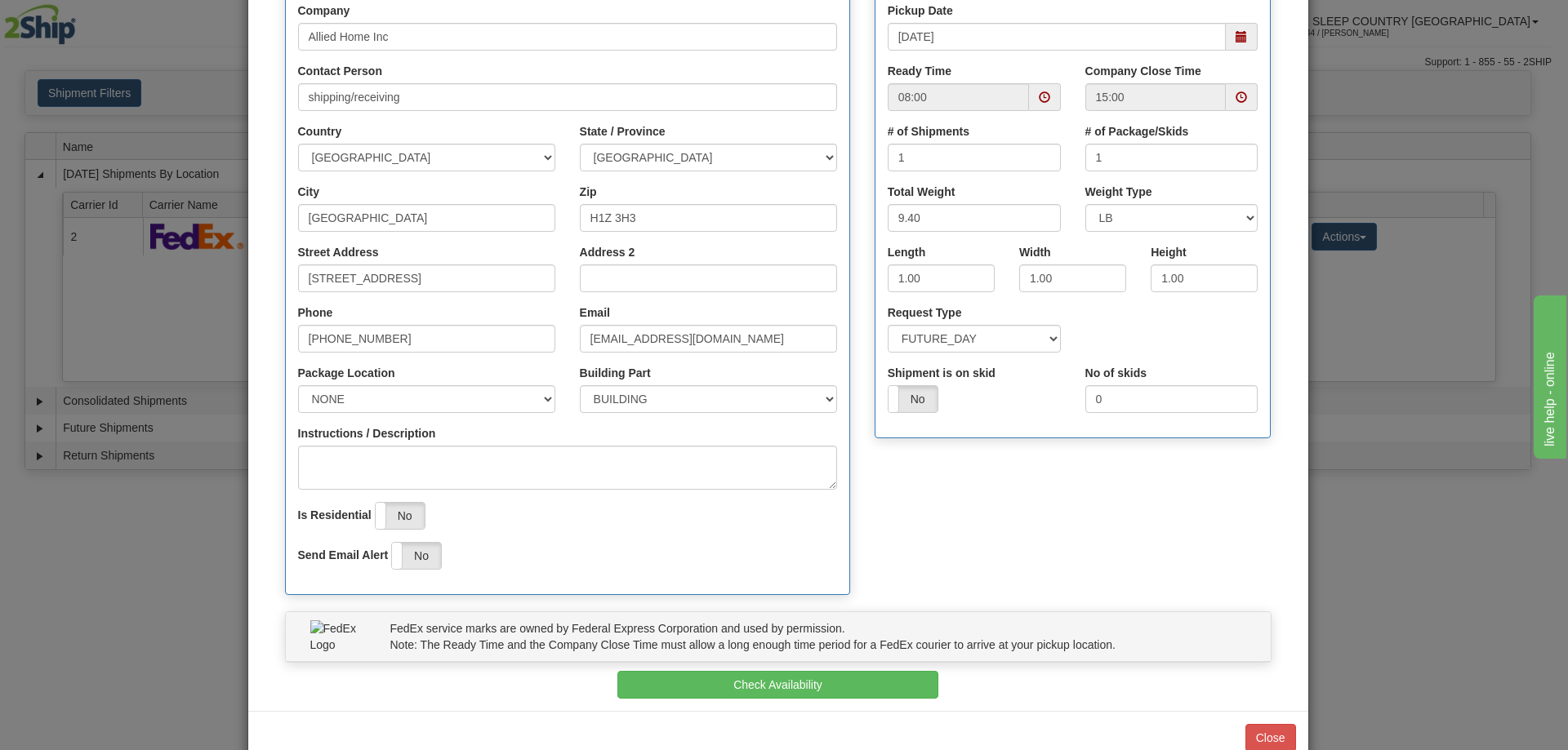
scroll to position [249, 0]
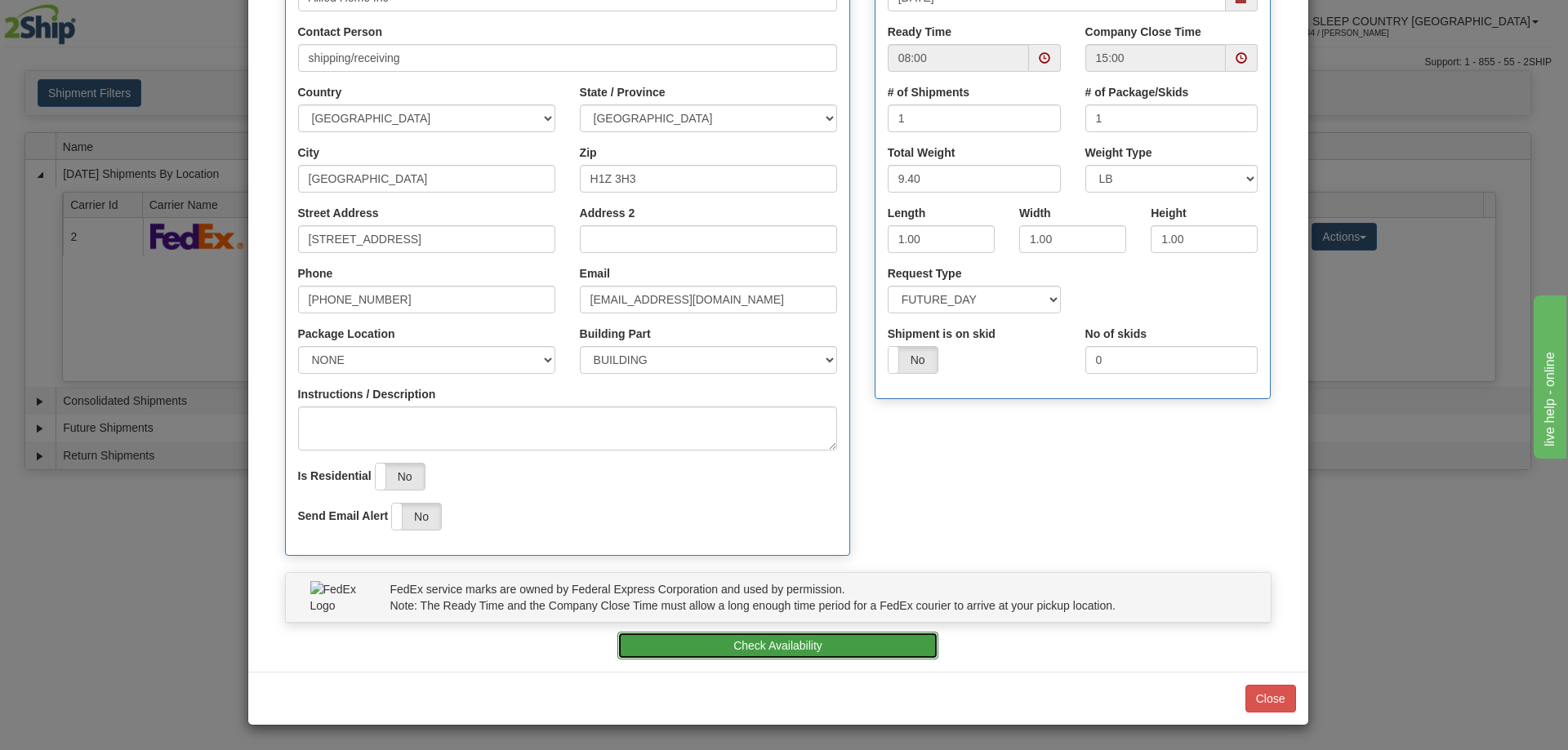
click at [776, 642] on button "Check Availability" at bounding box center [777, 646] width 321 height 28
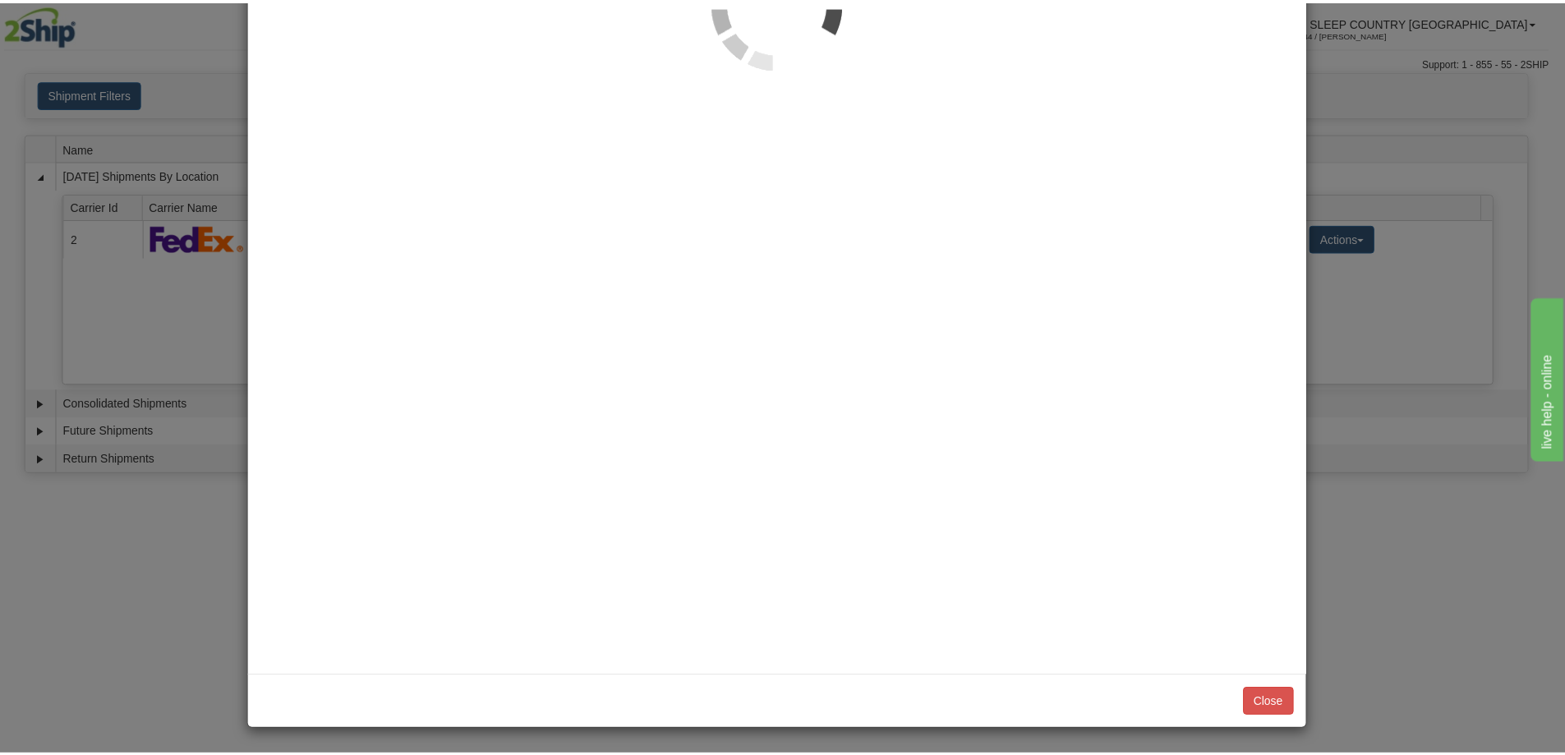
scroll to position [0, 0]
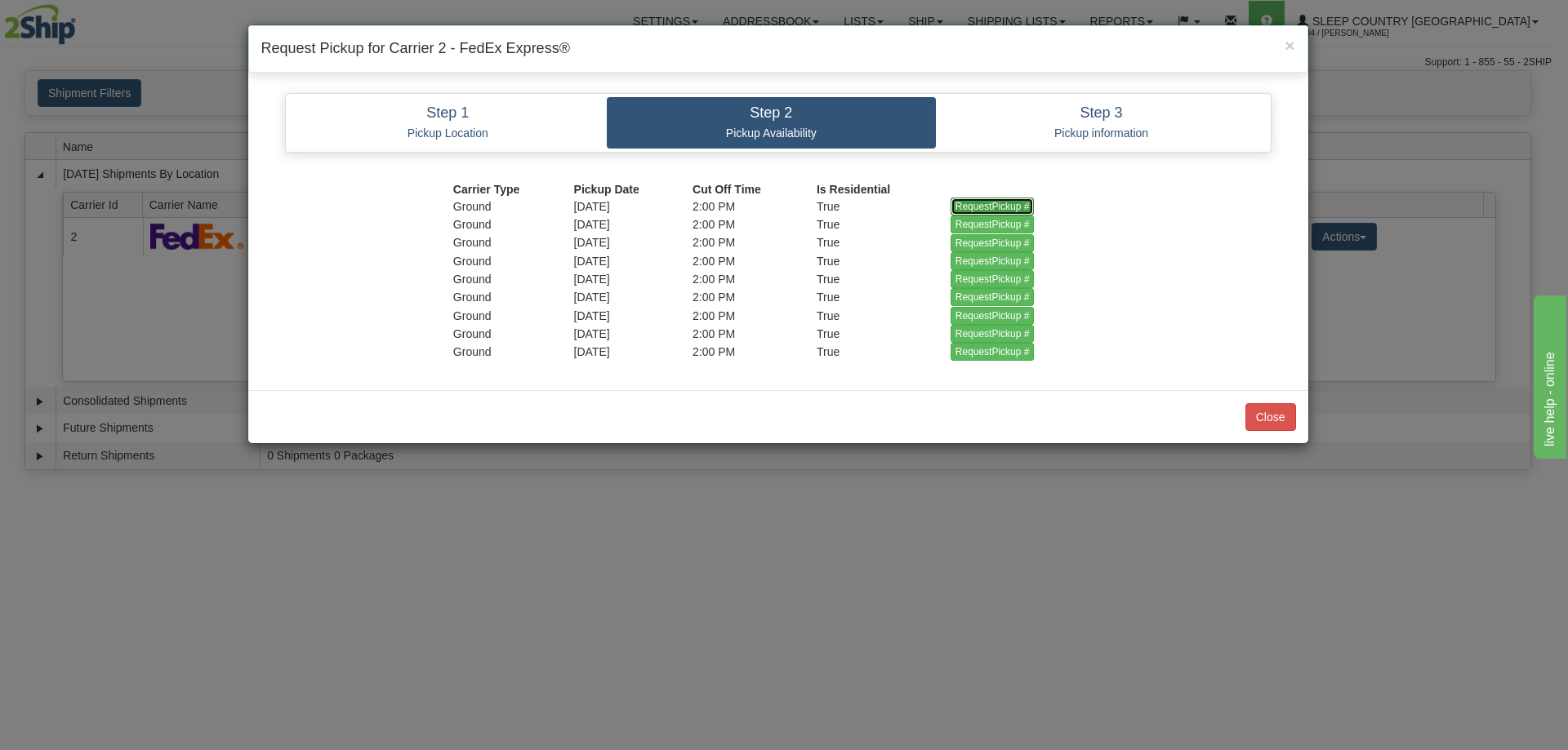
click at [988, 203] on input "RequestPickup #" at bounding box center [992, 207] width 84 height 18
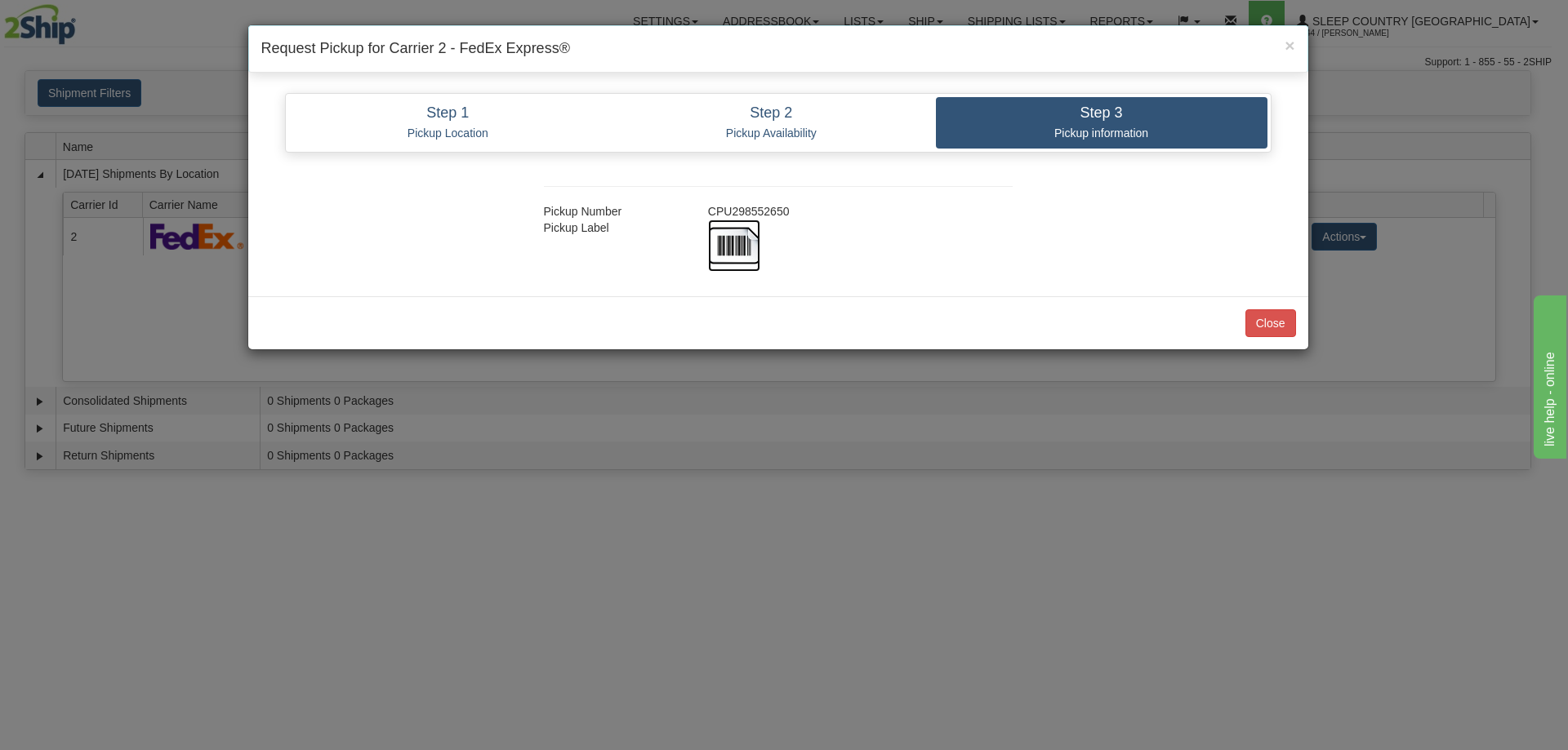
click at [731, 242] on img at bounding box center [733, 245] width 53 height 53
click at [1278, 320] on button "Close" at bounding box center [1270, 323] width 51 height 28
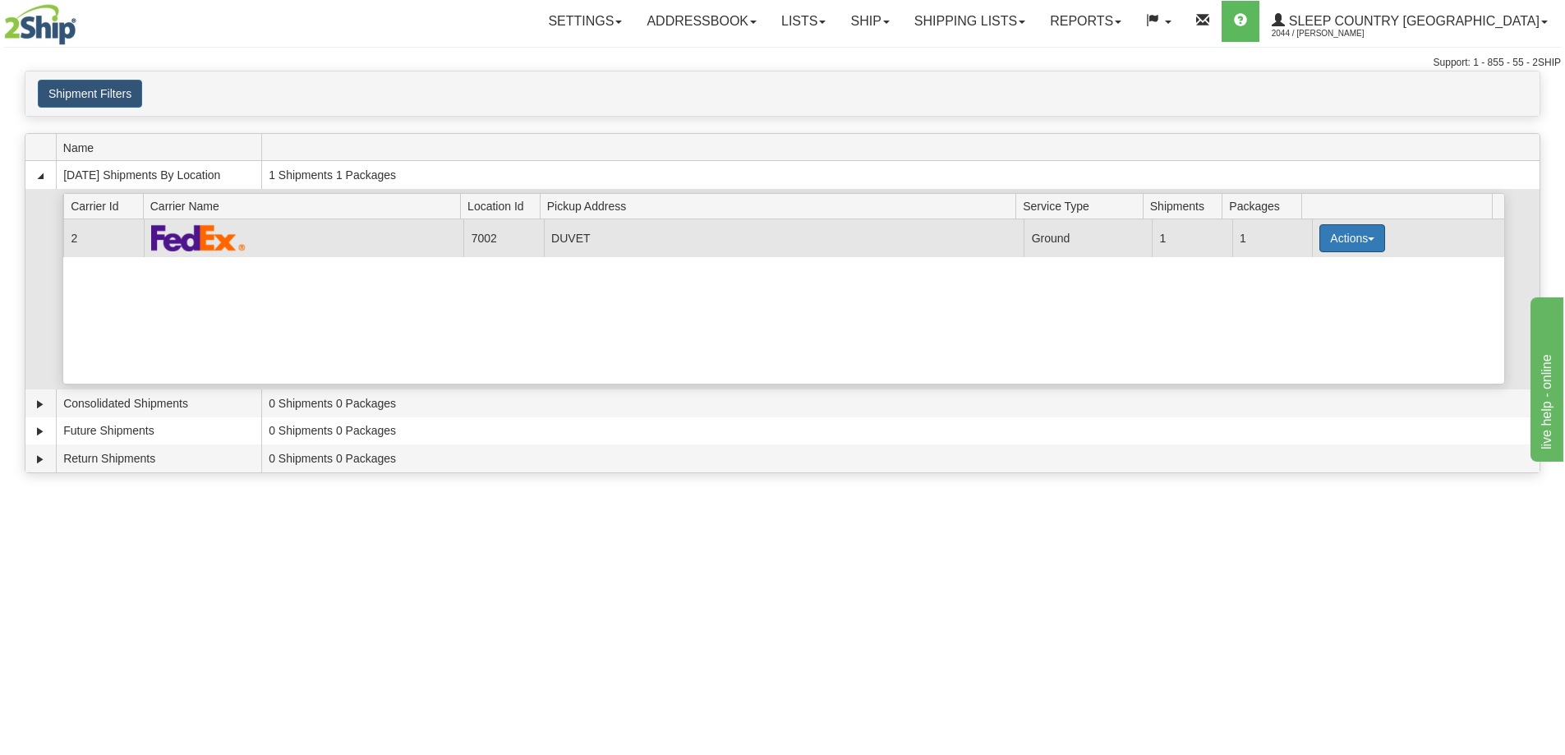
click at [1361, 242] on button "Actions" at bounding box center [1353, 238] width 66 height 28
click at [1306, 288] on span "Close" at bounding box center [1288, 290] width 38 height 12
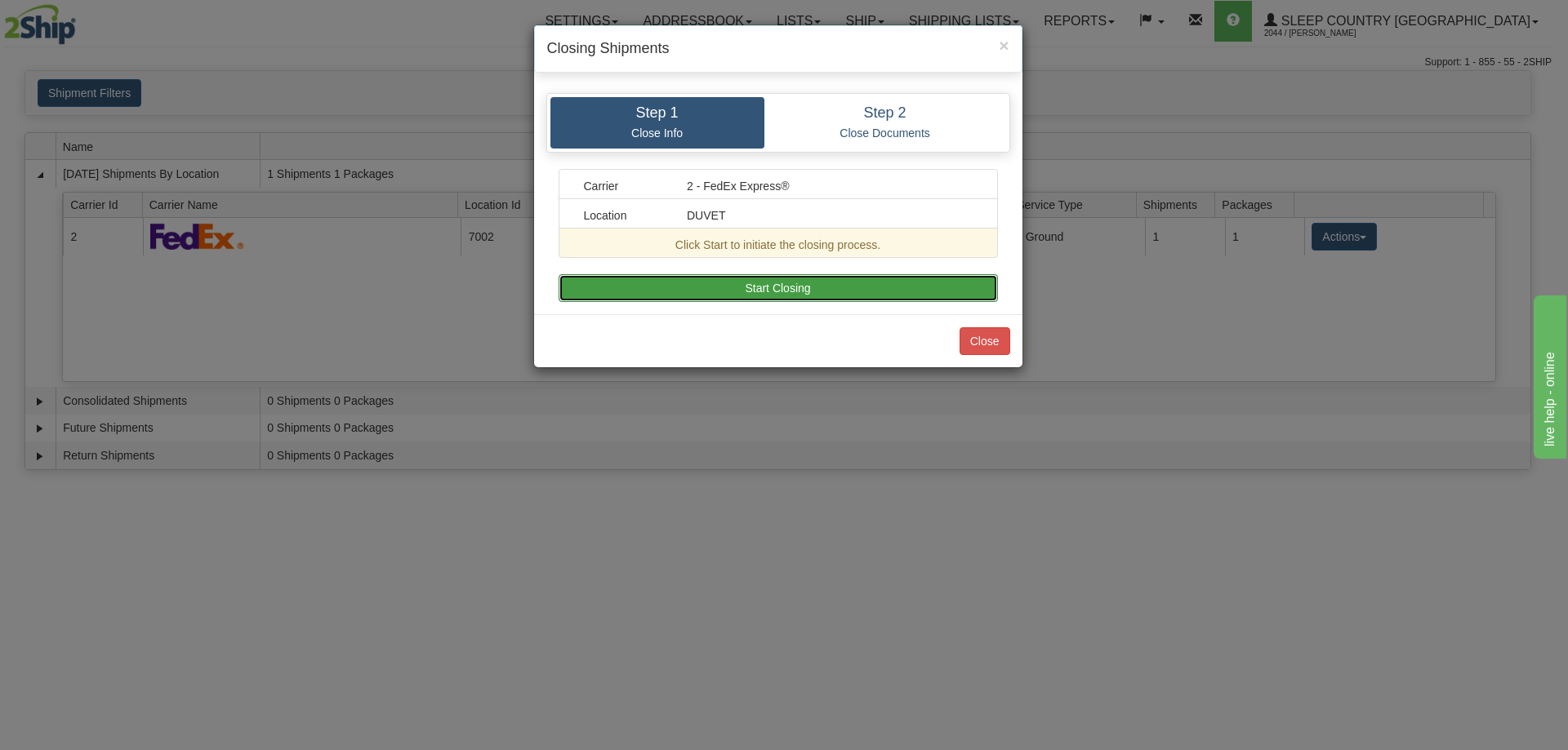
click at [777, 281] on button "Start Closing" at bounding box center [778, 288] width 439 height 28
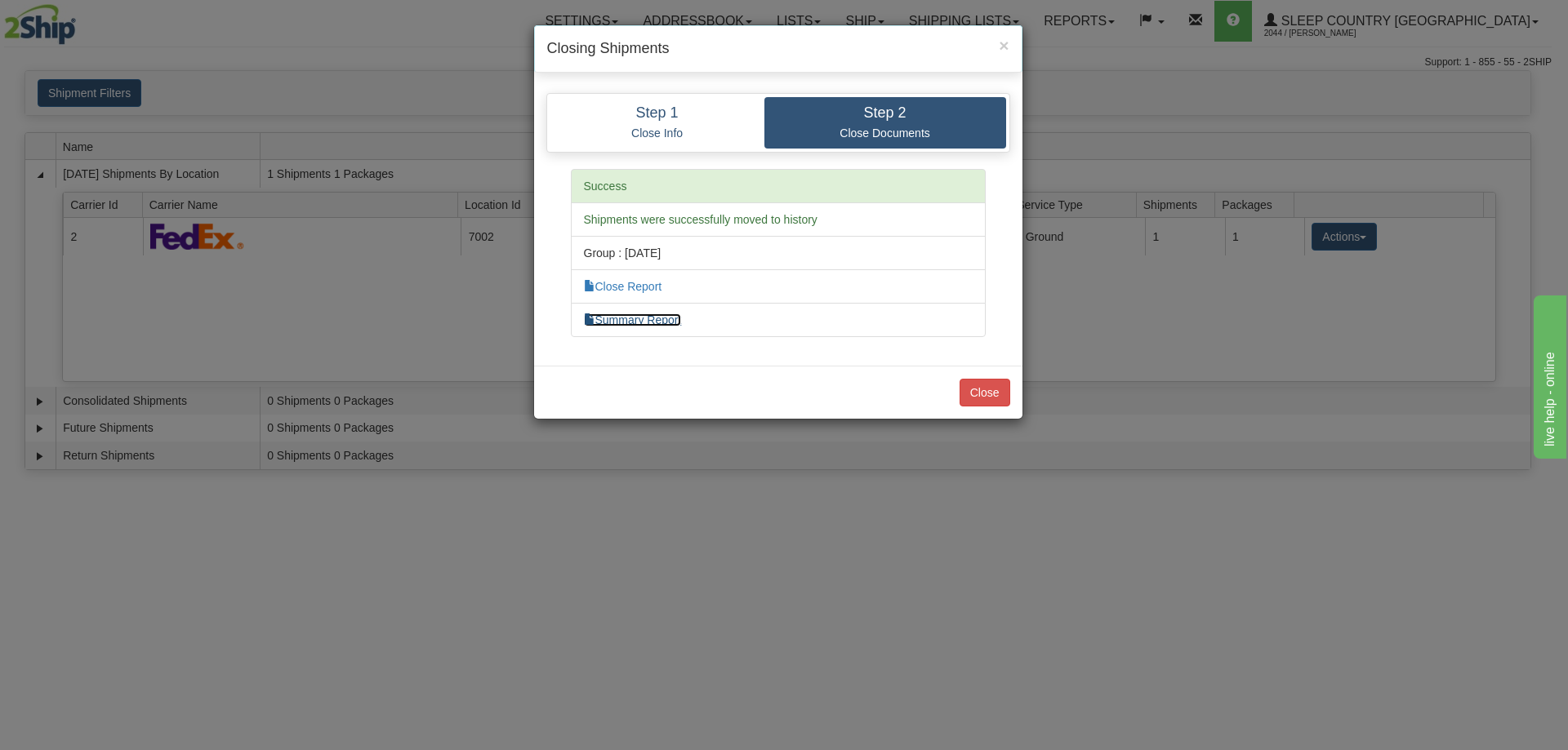
click at [644, 318] on link "Summary Report" at bounding box center [632, 320] width 98 height 13
click at [650, 281] on link "Close Report" at bounding box center [622, 286] width 78 height 13
click at [984, 387] on button "Close" at bounding box center [984, 392] width 51 height 28
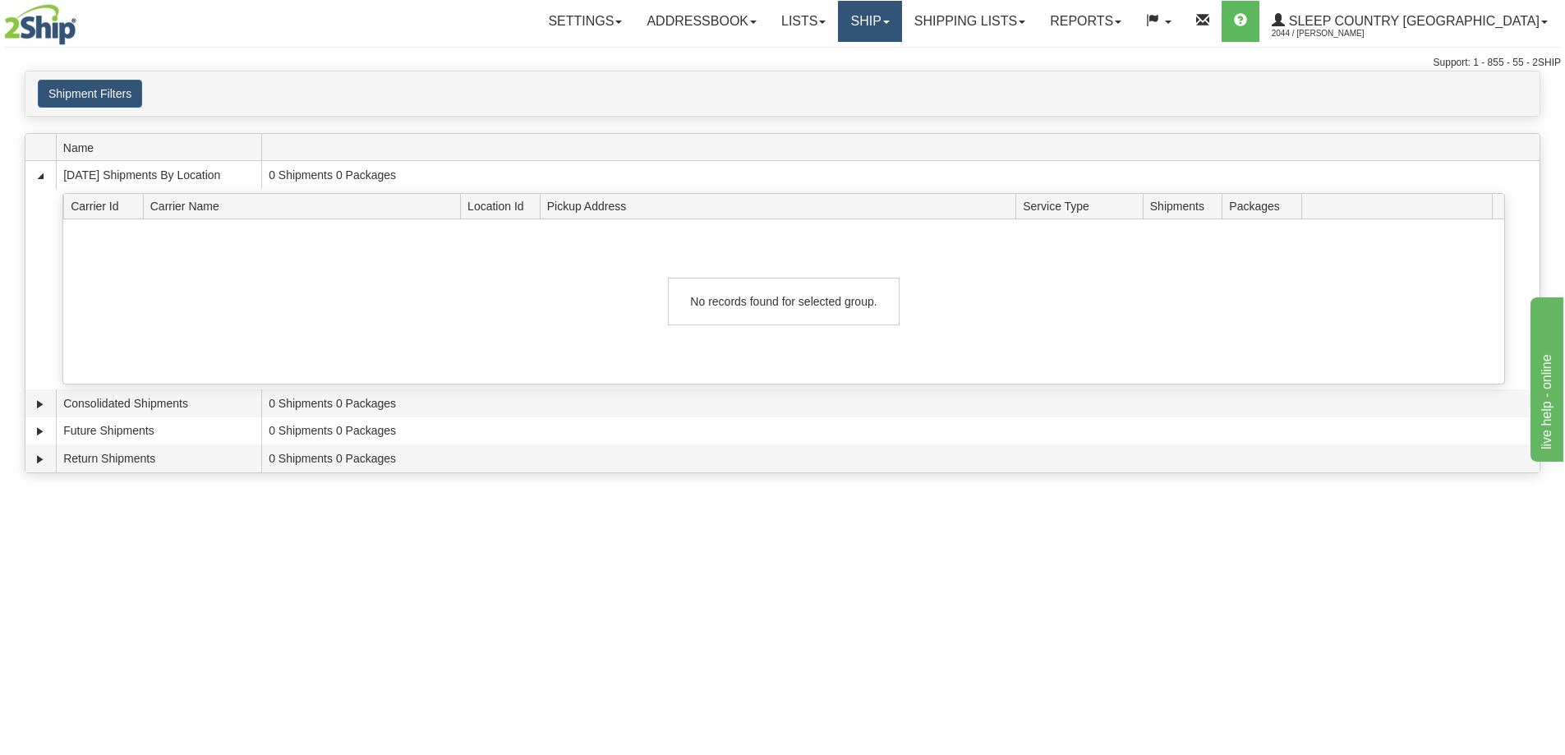
click at [901, 21] on link "Ship" at bounding box center [869, 21] width 63 height 41
click at [885, 76] on span "OnHold / Order Queue" at bounding box center [827, 78] width 116 height 13
